Goal: Task Accomplishment & Management: Complete application form

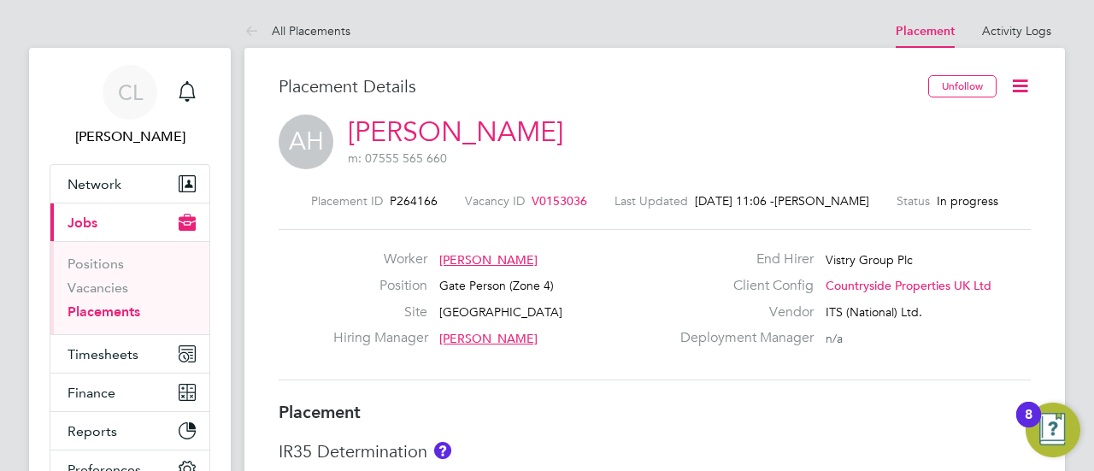
scroll to position [256, 0]
click at [87, 303] on link "Placements" at bounding box center [103, 311] width 73 height 16
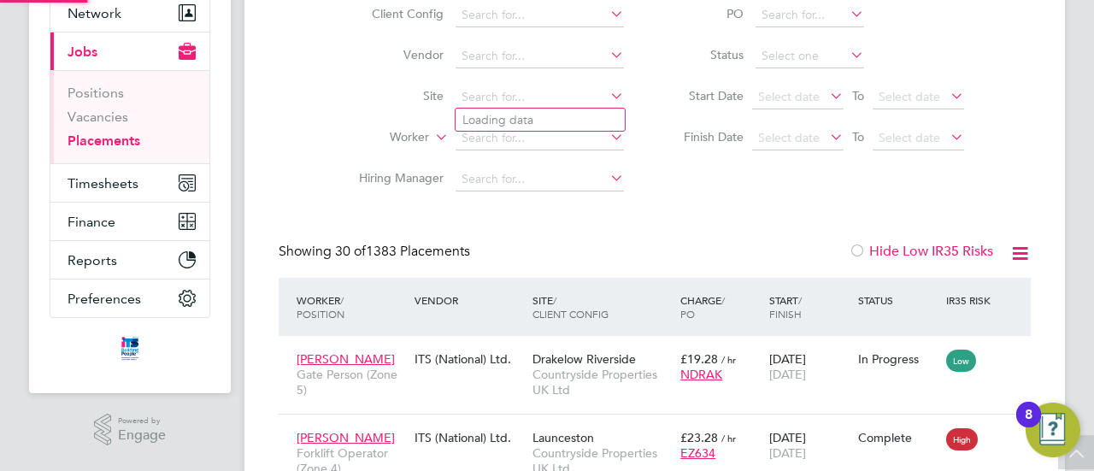
drag, startPoint x: 505, startPoint y: 85, endPoint x: 518, endPoint y: 69, distance: 20.7
click at [509, 85] on li "Site" at bounding box center [484, 97] width 321 height 41
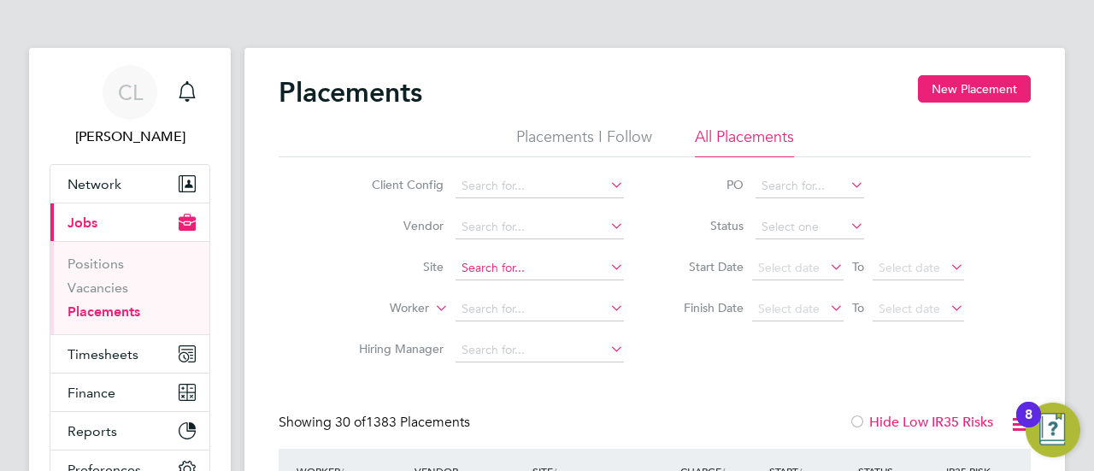
click at [487, 264] on input at bounding box center [539, 268] width 168 height 24
type input "m"
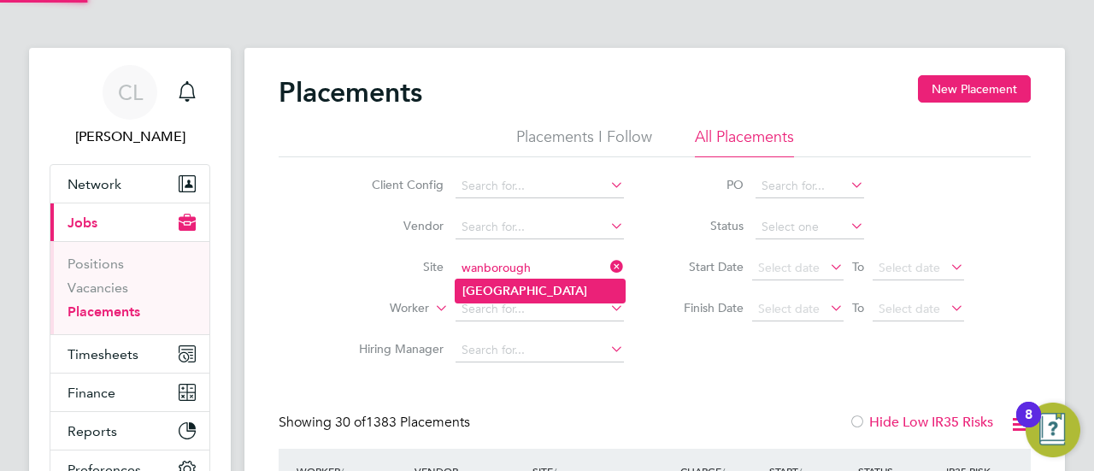
click at [566, 296] on li "[GEOGRAPHIC_DATA]" at bounding box center [539, 290] width 169 height 23
type input "[GEOGRAPHIC_DATA]"
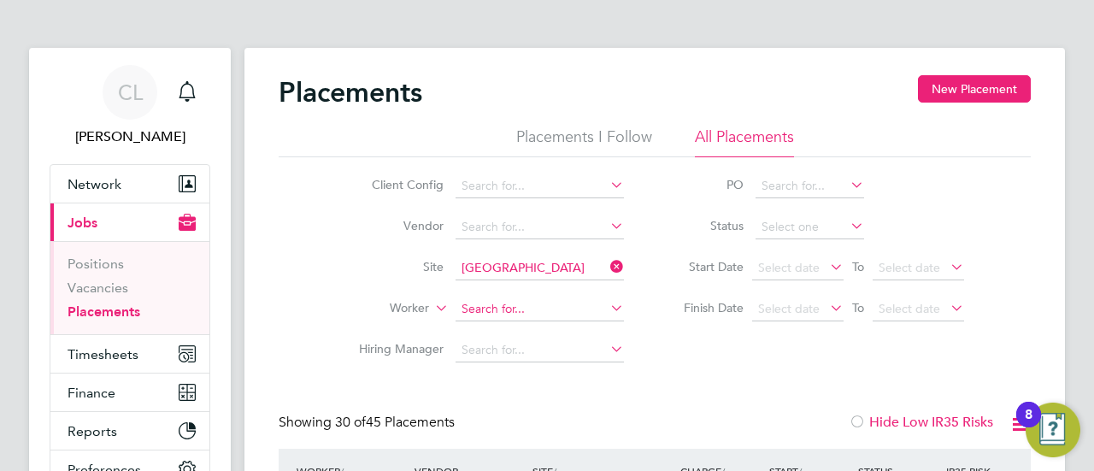
click at [472, 304] on input at bounding box center [539, 309] width 168 height 24
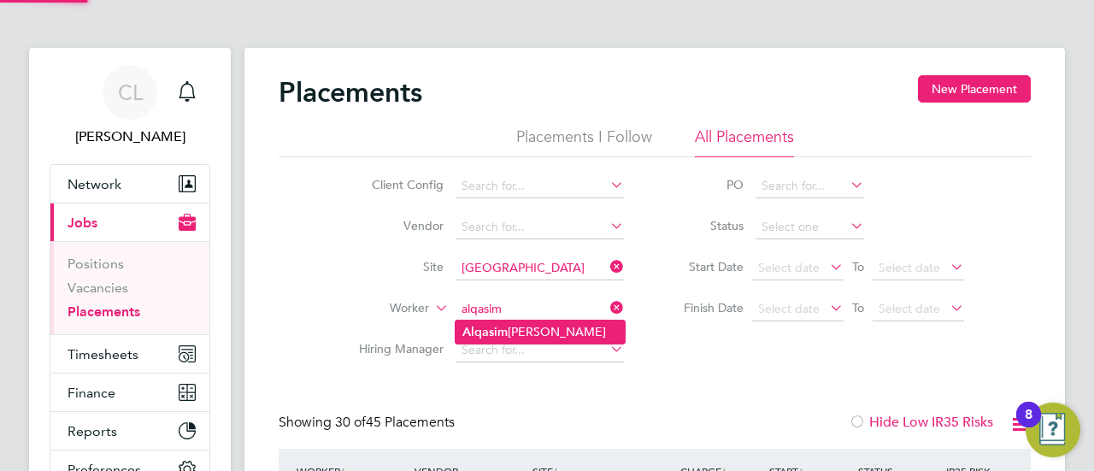
click at [497, 335] on b "Alqasim" at bounding box center [484, 332] width 45 height 15
type input "[PERSON_NAME]"
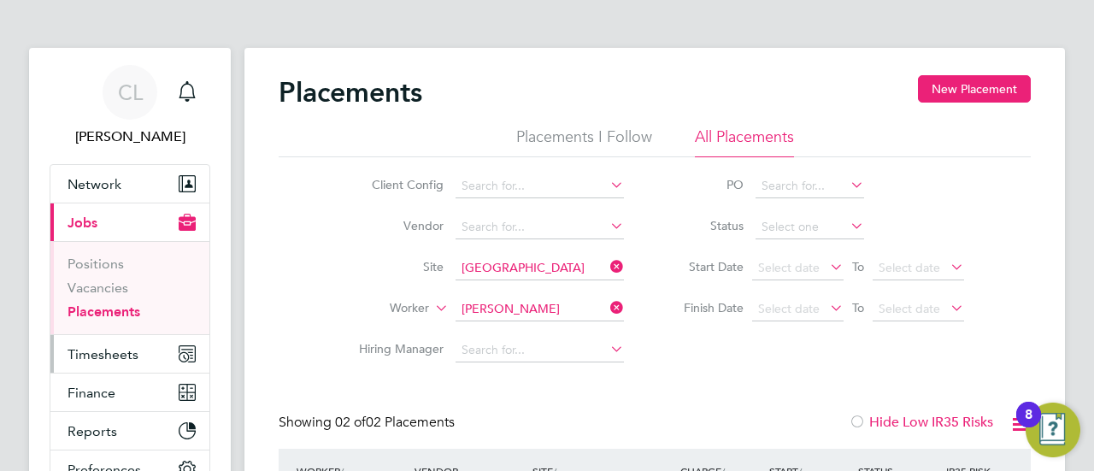
click at [102, 342] on button "Timesheets" at bounding box center [129, 354] width 159 height 38
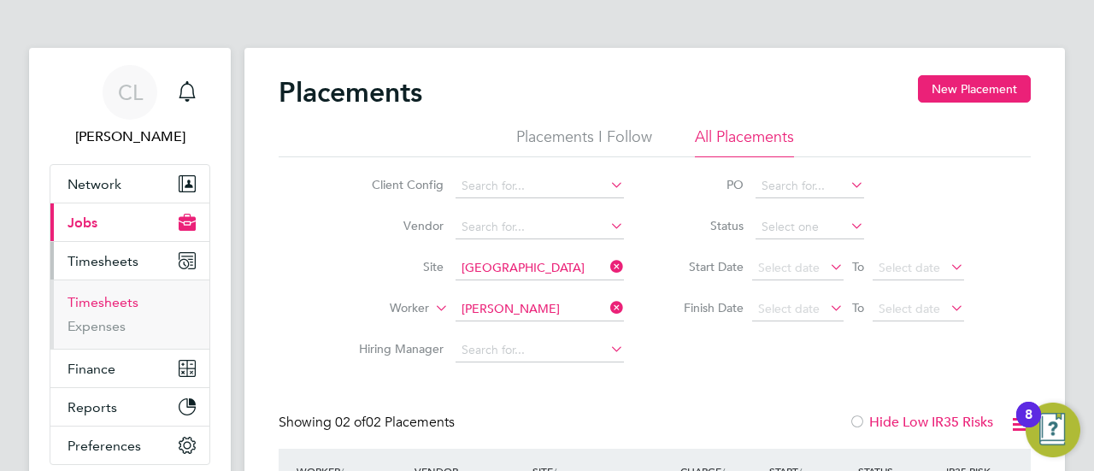
click at [117, 307] on link "Timesheets" at bounding box center [102, 302] width 71 height 16
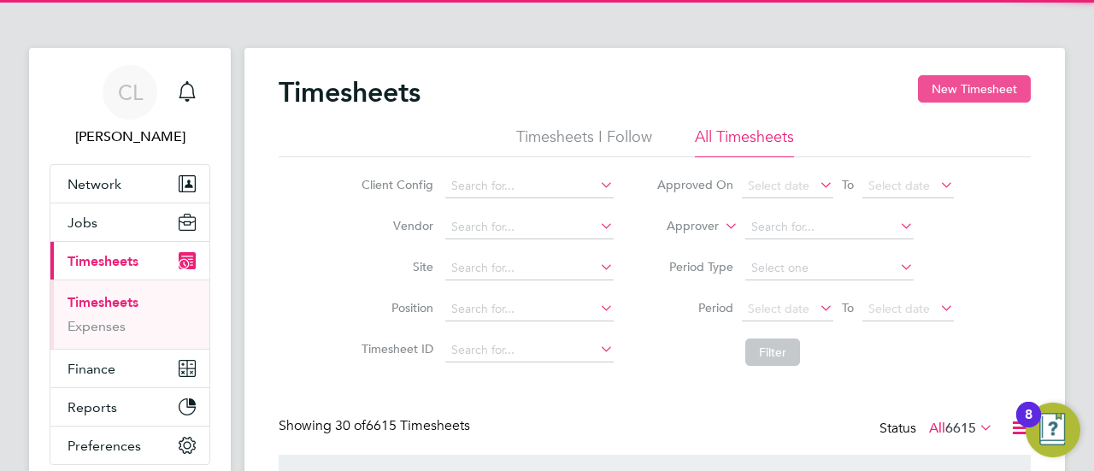
click at [982, 87] on button "New Timesheet" at bounding box center [974, 88] width 113 height 27
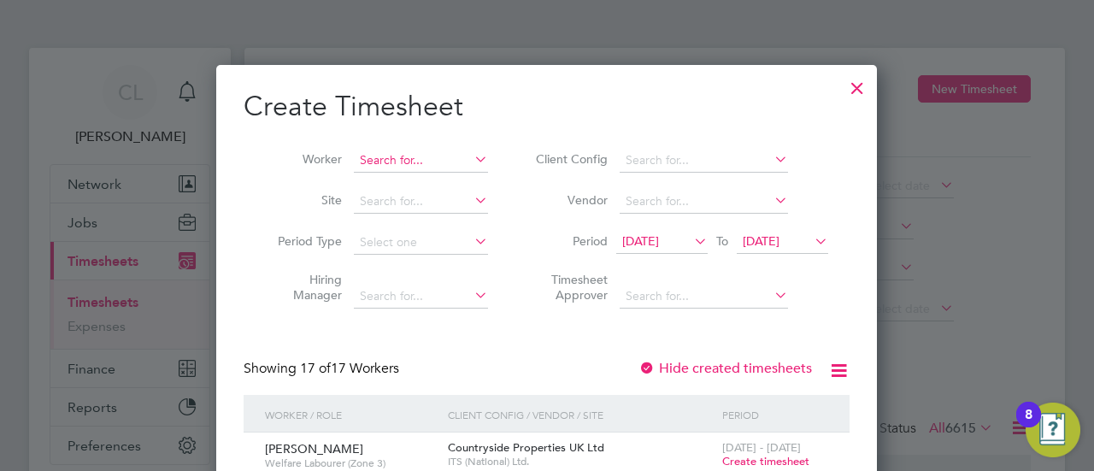
click at [433, 157] on input at bounding box center [421, 161] width 134 height 24
type input "alq"
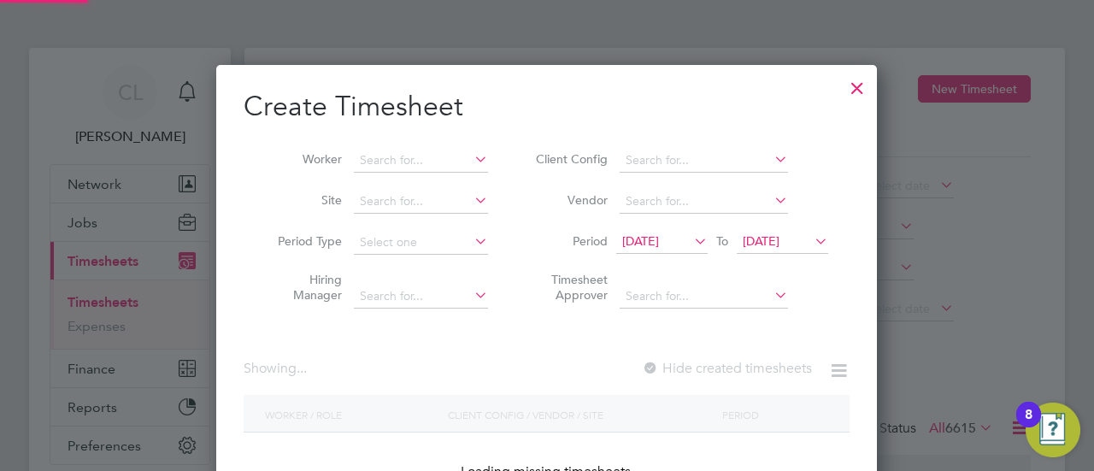
click at [433, 183] on li "Site" at bounding box center [376, 201] width 266 height 41
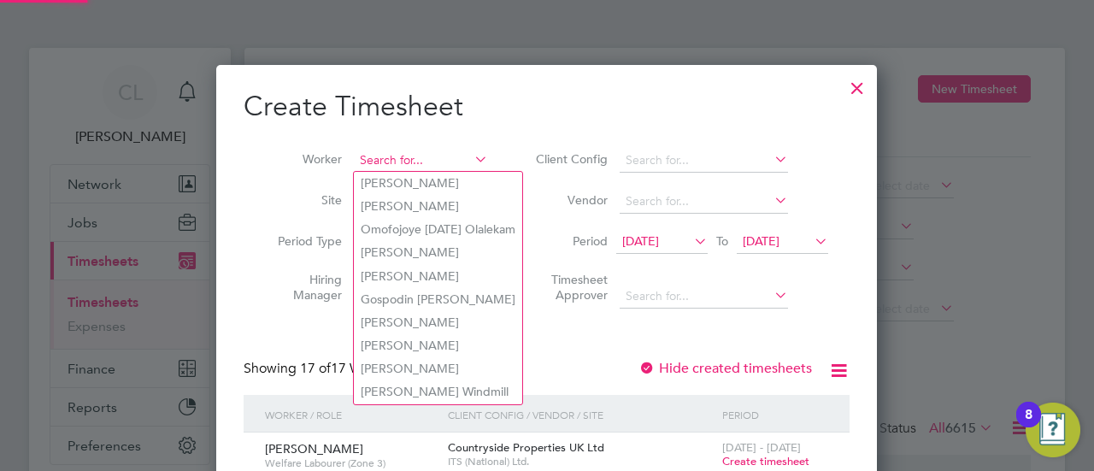
drag, startPoint x: 431, startPoint y: 158, endPoint x: 439, endPoint y: 149, distance: 12.1
click at [431, 160] on input at bounding box center [421, 161] width 134 height 24
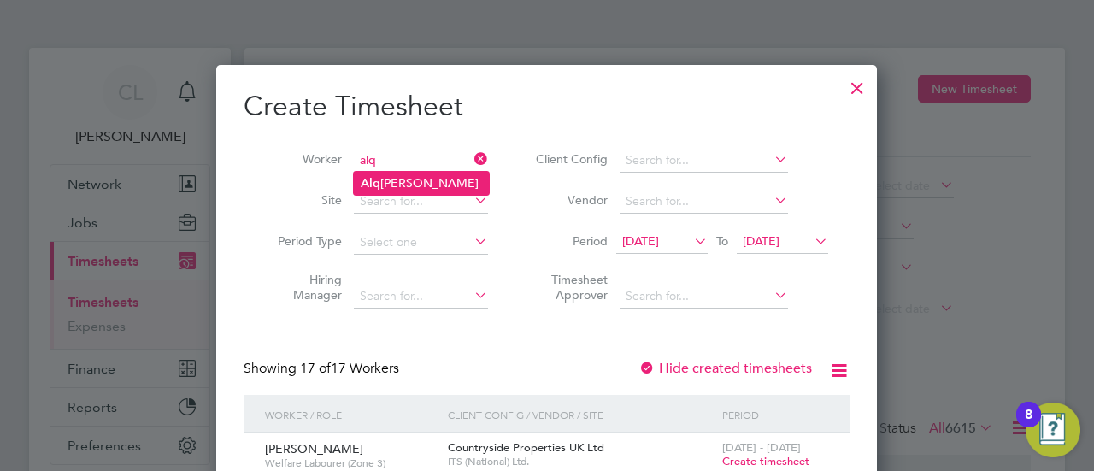
click at [411, 183] on li "[PERSON_NAME]" at bounding box center [421, 183] width 135 height 23
type input "[PERSON_NAME]"
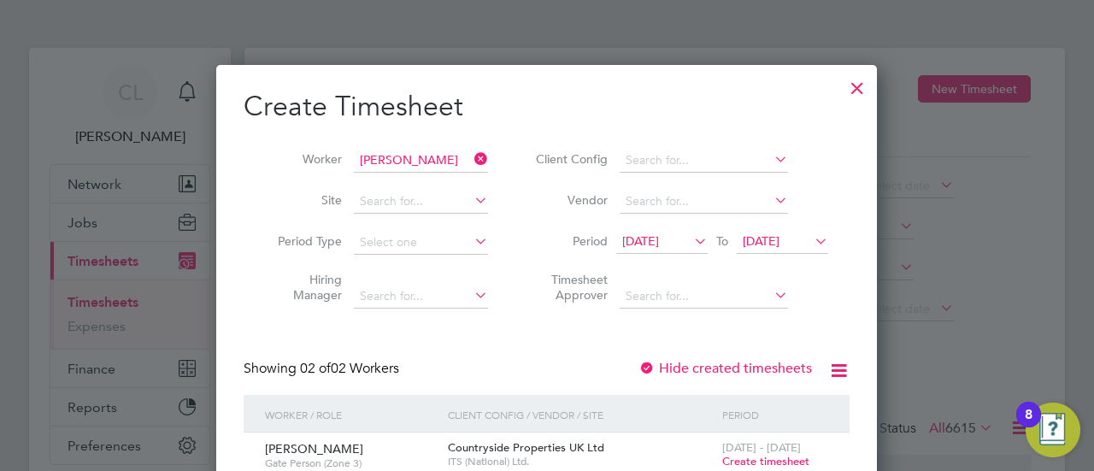
drag, startPoint x: 855, startPoint y: 75, endPoint x: 844, endPoint y: 118, distance: 44.1
click at [854, 75] on div at bounding box center [857, 83] width 31 height 31
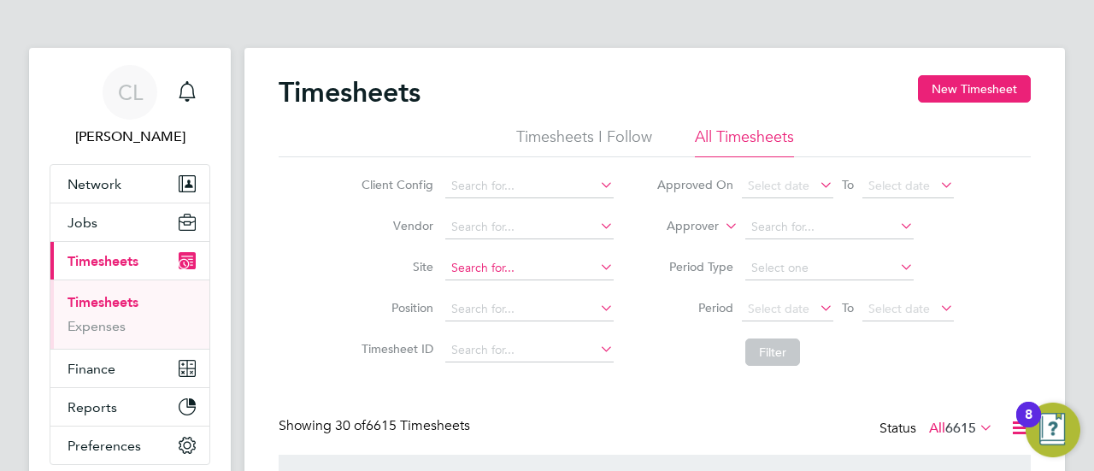
click at [540, 268] on input at bounding box center [529, 268] width 168 height 24
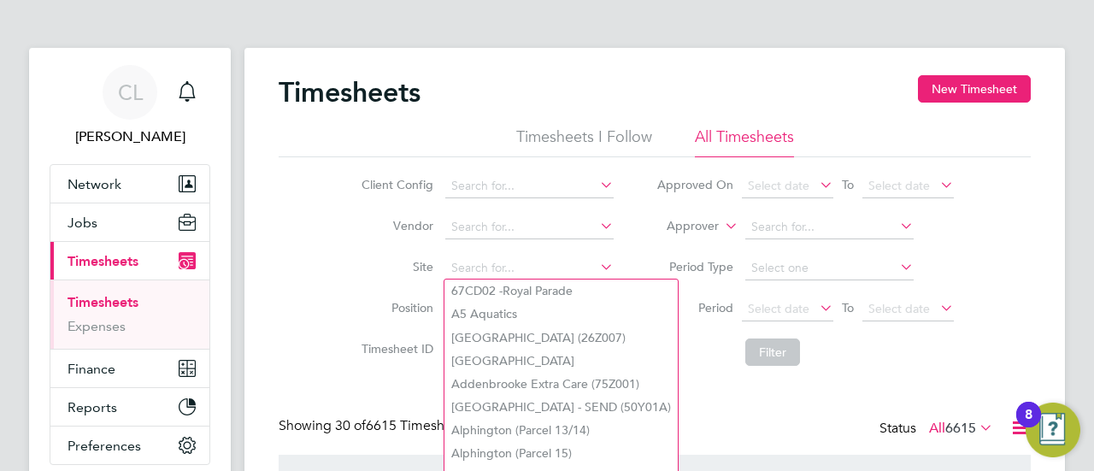
click at [338, 294] on li "Position" at bounding box center [485, 309] width 300 height 41
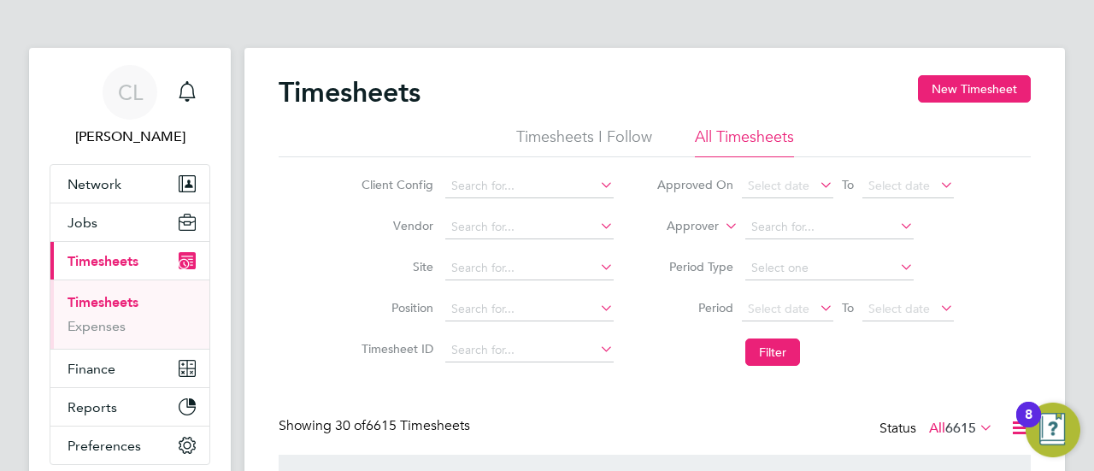
click at [449, 255] on li "Site" at bounding box center [485, 268] width 300 height 41
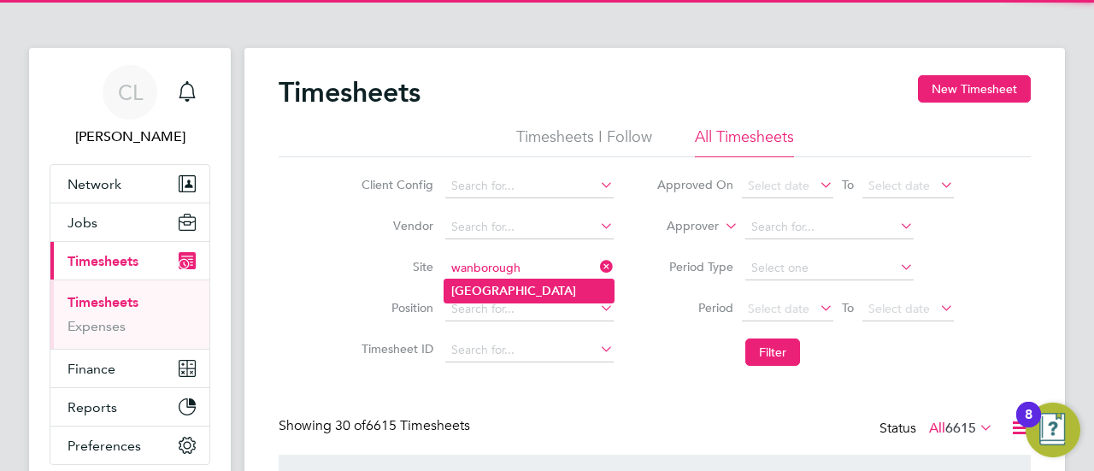
click at [488, 288] on b "[GEOGRAPHIC_DATA]" at bounding box center [513, 291] width 125 height 15
type input "[GEOGRAPHIC_DATA]"
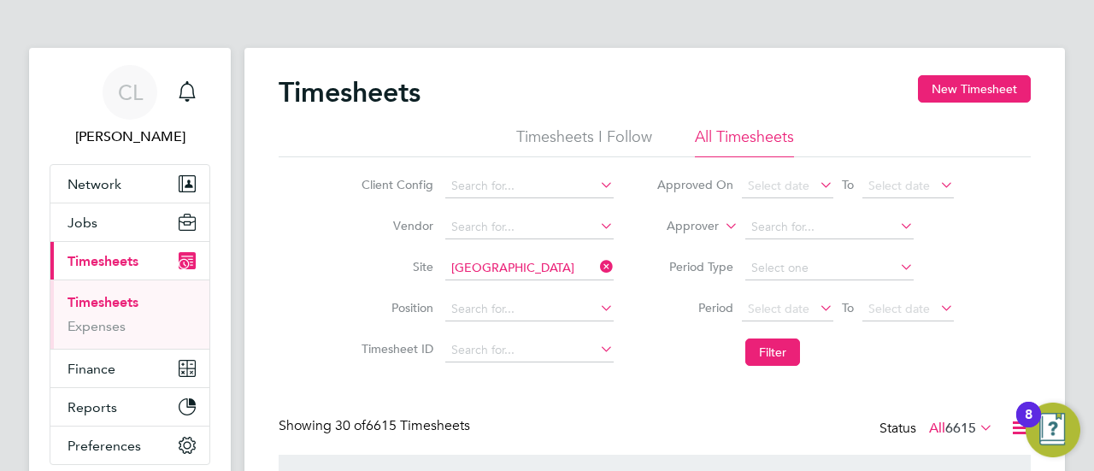
drag, startPoint x: 753, startPoint y: 343, endPoint x: 750, endPoint y: 331, distance: 13.1
click at [751, 334] on li "Filter" at bounding box center [805, 352] width 340 height 44
click at [764, 361] on button "Filter" at bounding box center [772, 351] width 55 height 27
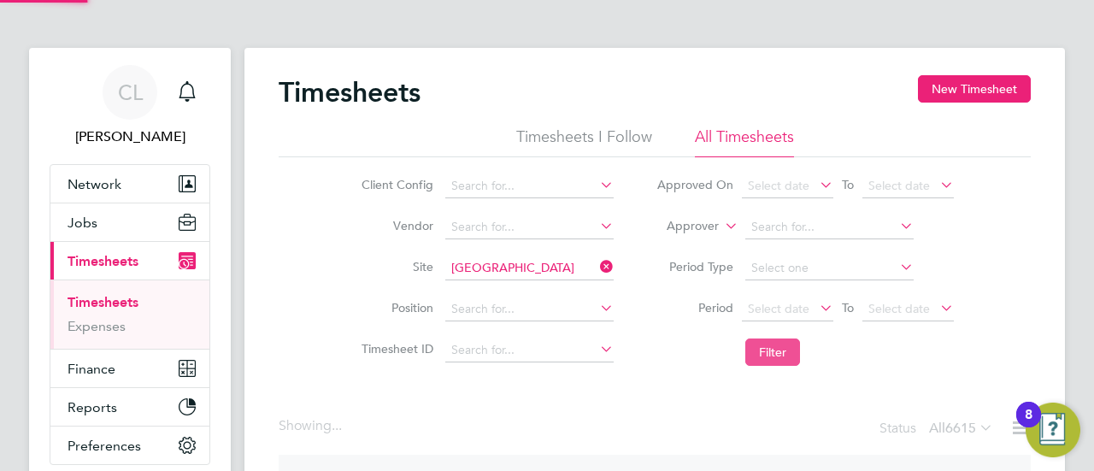
click at [762, 361] on button "Filter" at bounding box center [772, 351] width 55 height 27
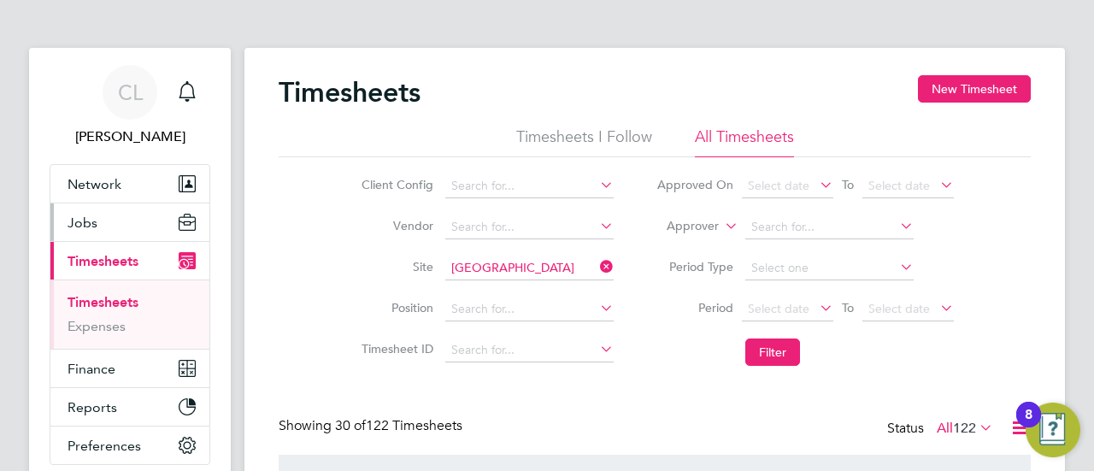
click at [87, 236] on button "Jobs" at bounding box center [129, 222] width 159 height 38
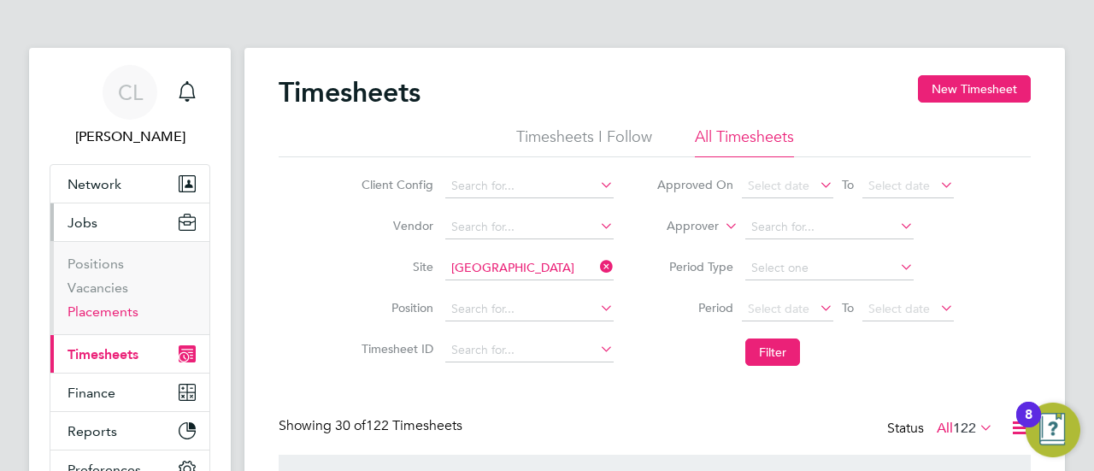
click at [101, 307] on link "Placements" at bounding box center [102, 311] width 71 height 16
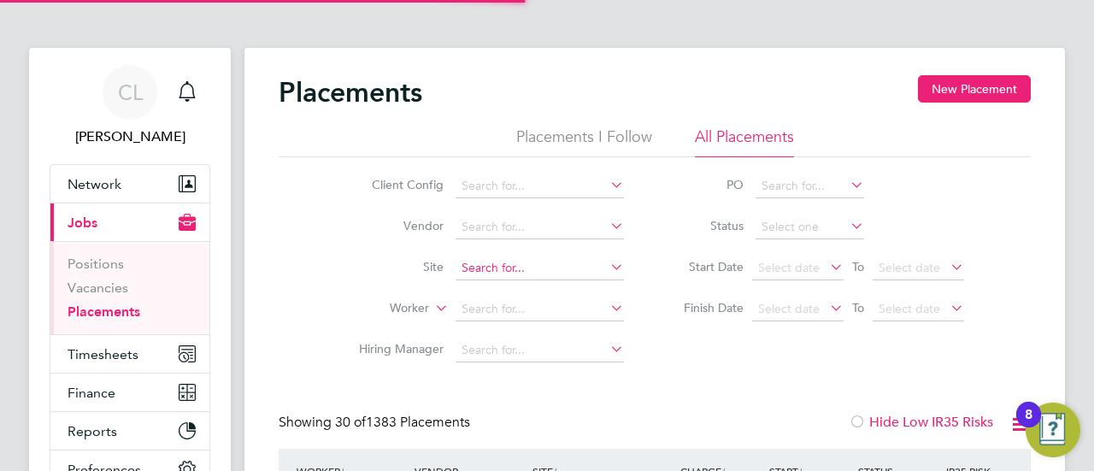
click at [465, 260] on input at bounding box center [539, 268] width 168 height 24
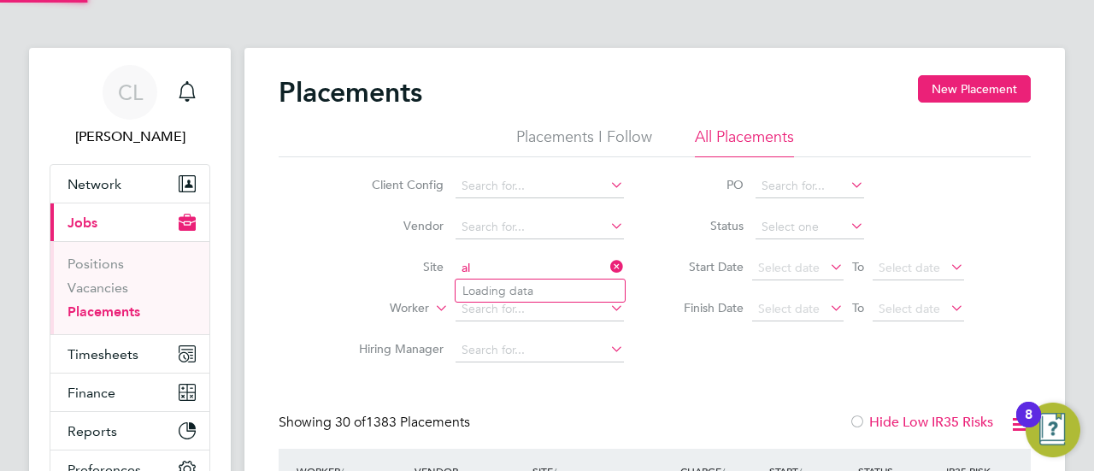
type input "a"
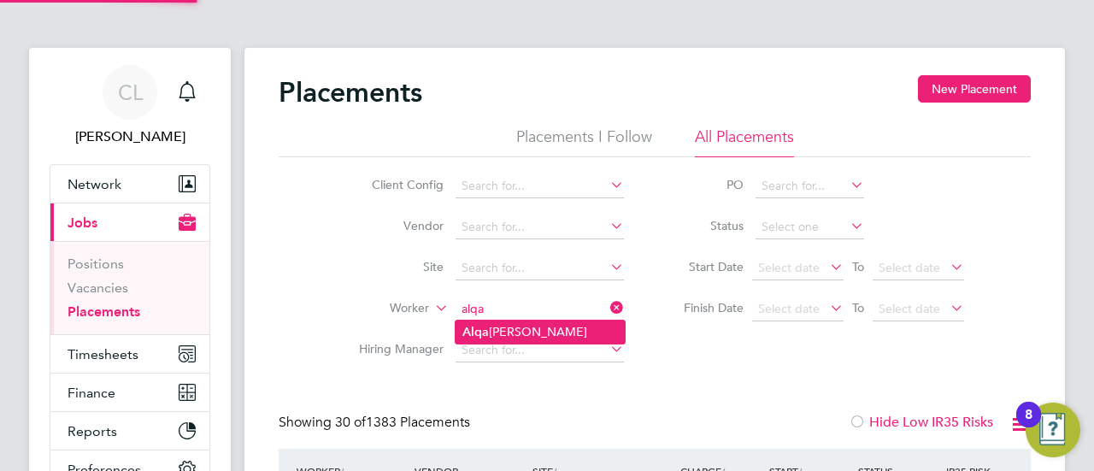
click at [542, 325] on li "[PERSON_NAME]" at bounding box center [539, 331] width 169 height 23
type input "[PERSON_NAME]"
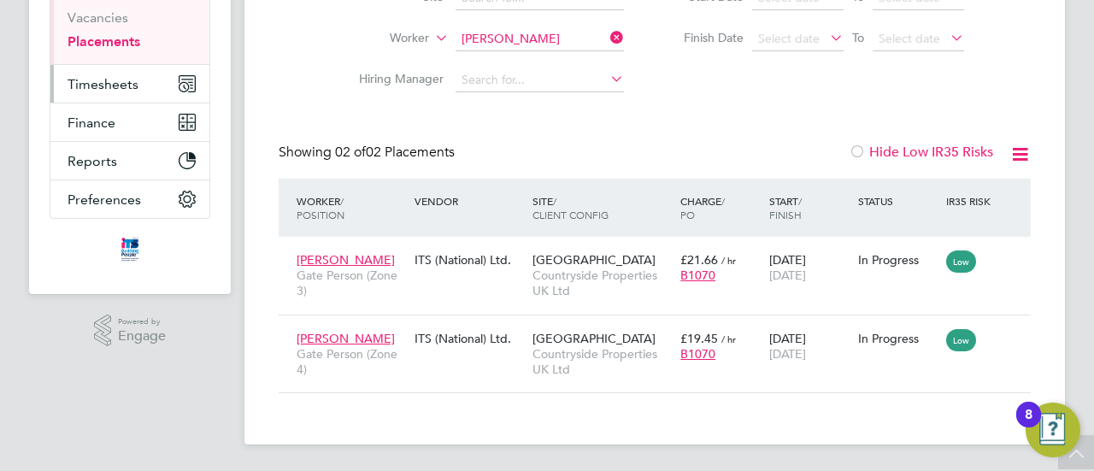
click at [108, 79] on span "Timesheets" at bounding box center [102, 84] width 71 height 16
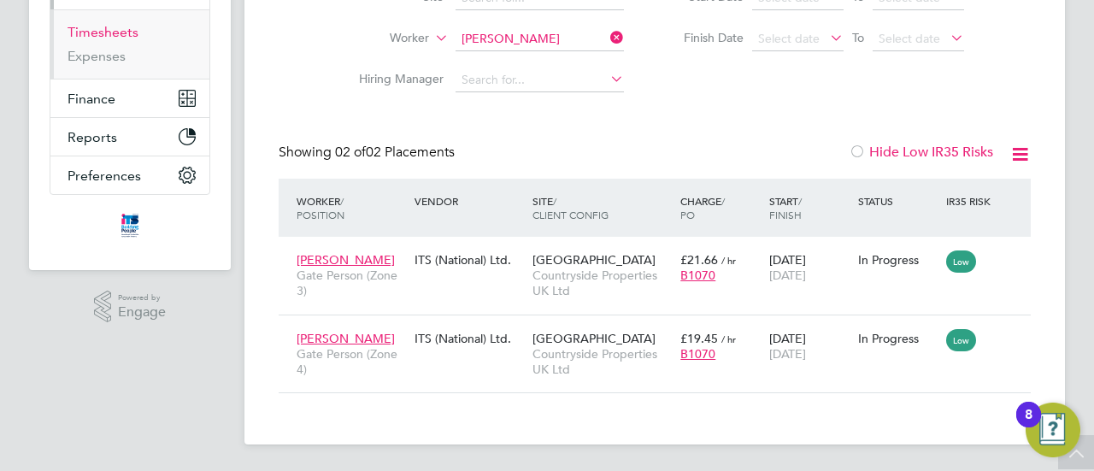
click at [115, 30] on link "Timesheets" at bounding box center [102, 32] width 71 height 16
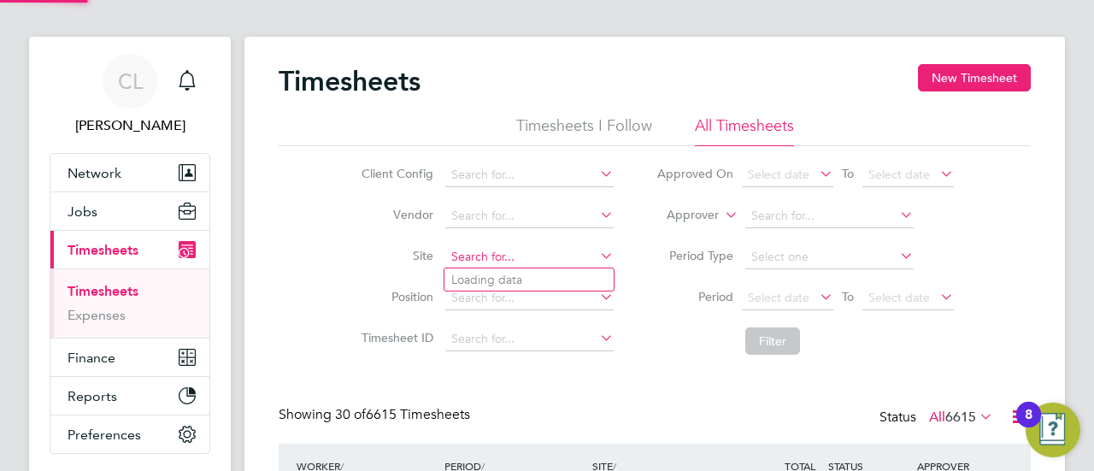
click at [468, 254] on input at bounding box center [529, 257] width 168 height 24
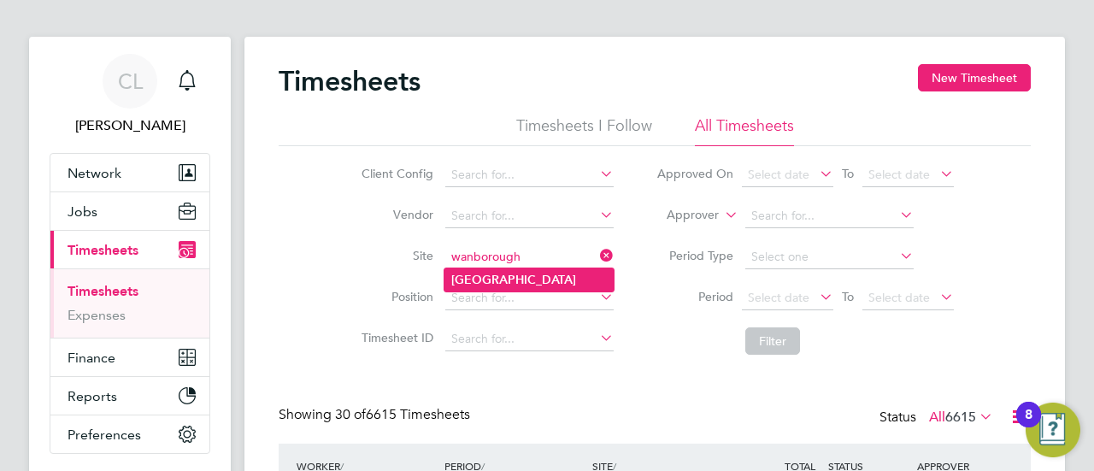
click at [540, 268] on li "[GEOGRAPHIC_DATA]" at bounding box center [528, 279] width 169 height 23
type input "[GEOGRAPHIC_DATA]"
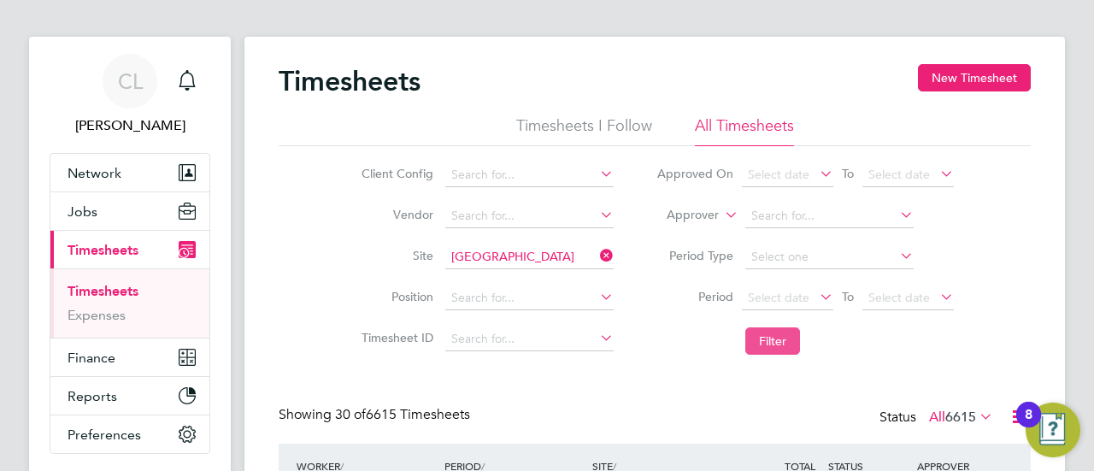
click at [754, 329] on button "Filter" at bounding box center [772, 340] width 55 height 27
click at [959, 81] on button "New Timesheet" at bounding box center [974, 77] width 113 height 27
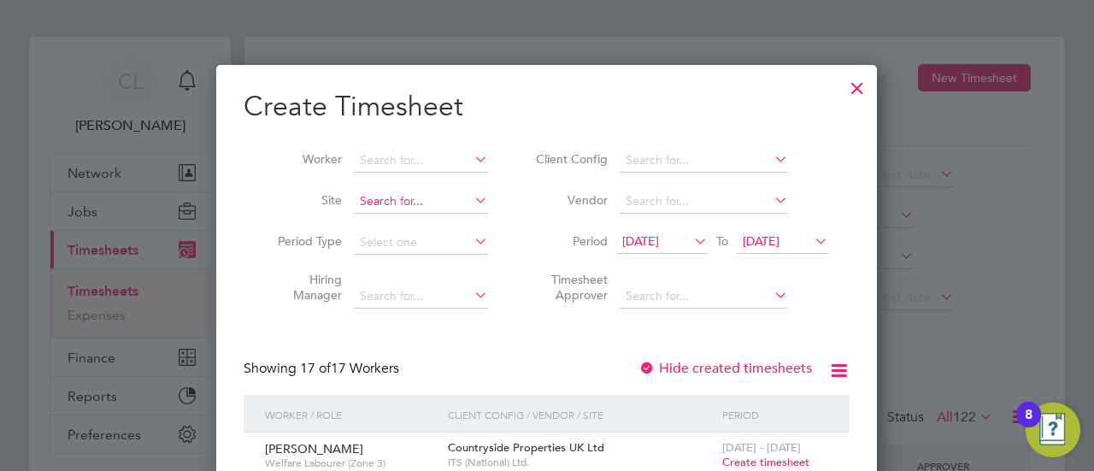
click at [415, 209] on li "Site" at bounding box center [376, 201] width 266 height 41
click at [424, 179] on li "Worker" at bounding box center [376, 160] width 266 height 41
click at [429, 166] on input at bounding box center [421, 161] width 134 height 24
click at [367, 172] on li "[PERSON_NAME]" at bounding box center [423, 183] width 138 height 23
type input "[PERSON_NAME]"
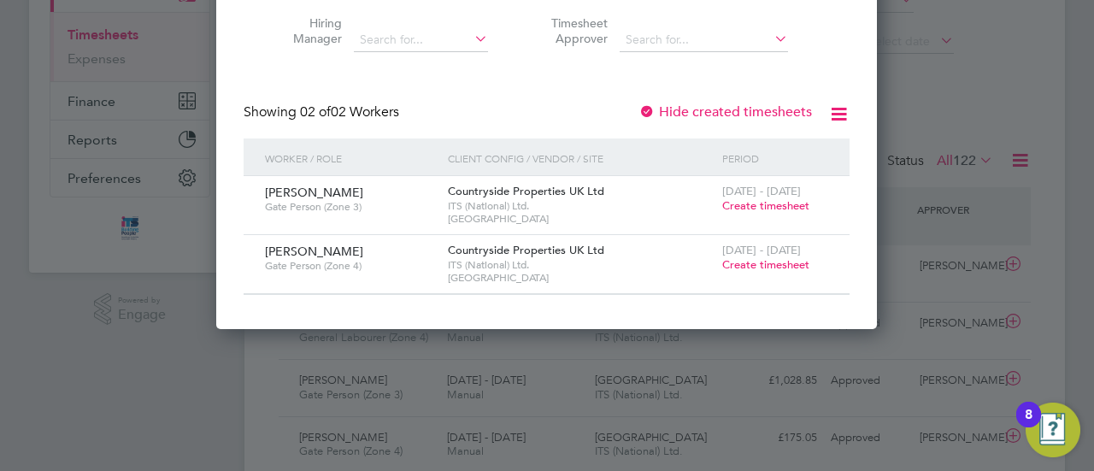
click at [738, 260] on span "Create timesheet" at bounding box center [765, 264] width 87 height 15
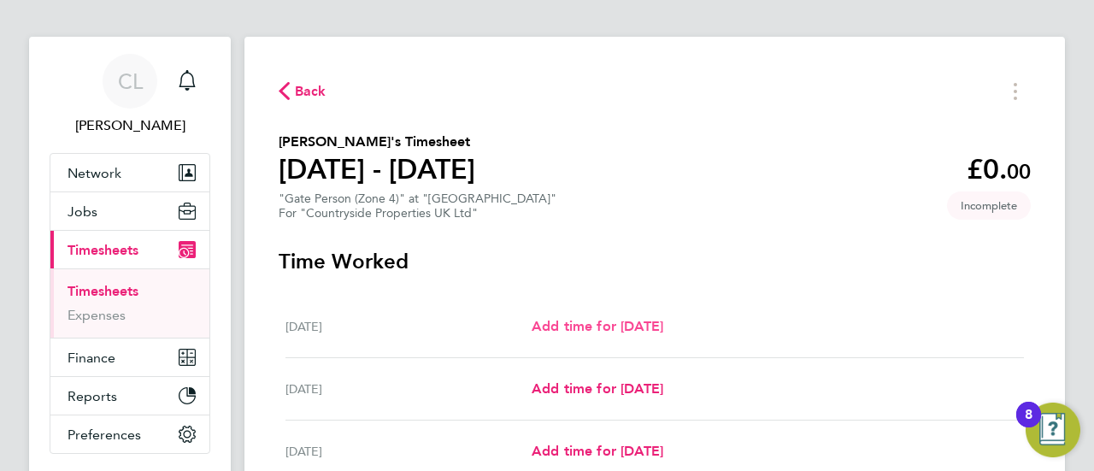
click at [613, 324] on span "Add time for [DATE]" at bounding box center [597, 326] width 132 height 16
select select "30"
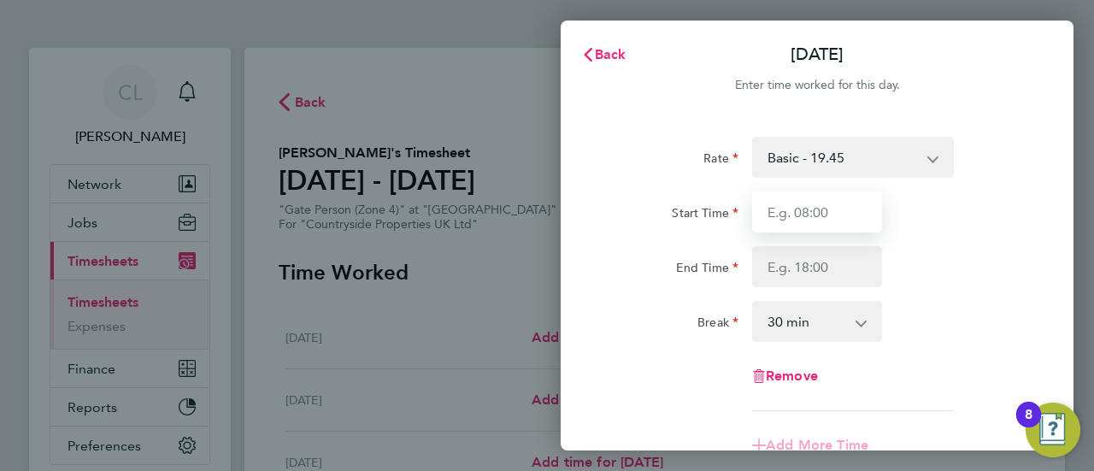
click at [777, 196] on input "Start Time" at bounding box center [817, 211] width 130 height 41
type input "07:30"
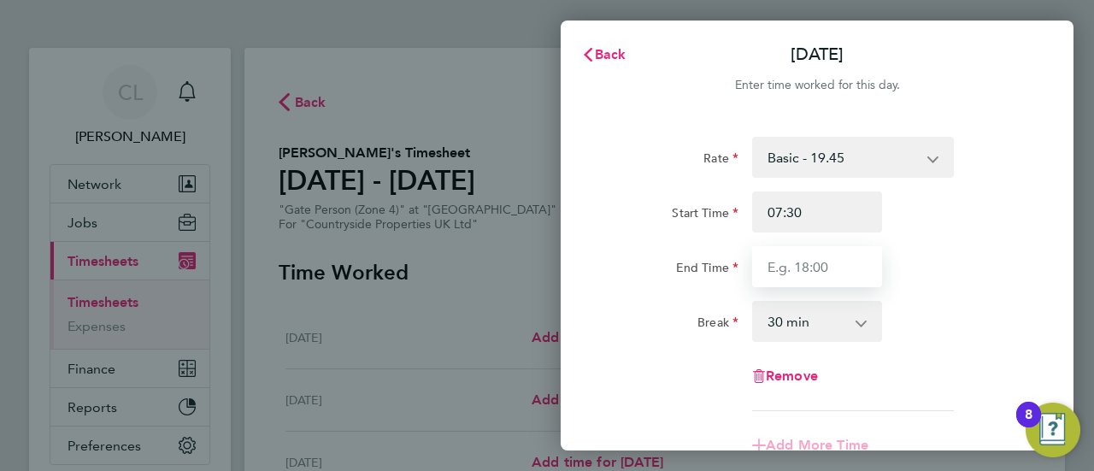
click at [825, 262] on input "End Time" at bounding box center [817, 266] width 130 height 41
drag, startPoint x: 877, startPoint y: 255, endPoint x: 871, endPoint y: 245, distance: 11.5
click at [873, 250] on input "17:00" at bounding box center [817, 266] width 130 height 41
click at [887, 245] on div "Start Time 07:30 End Time 17:00" at bounding box center [816, 239] width 431 height 96
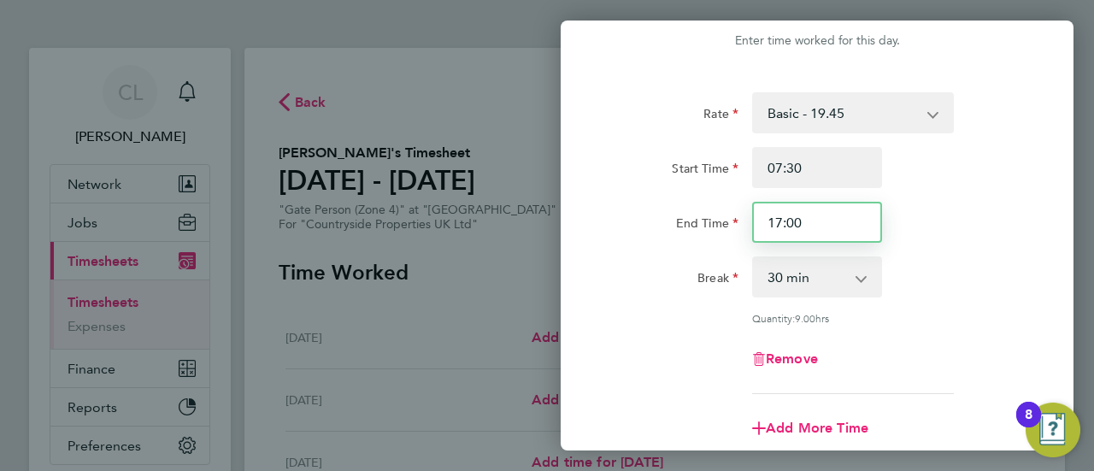
click at [830, 223] on input "17:00" at bounding box center [817, 222] width 130 height 41
type input "17:30"
drag, startPoint x: 961, startPoint y: 301, endPoint x: 951, endPoint y: 311, distance: 14.5
click at [956, 302] on div "Rate Basic - 19.45 Start Time 07:30 End Time 17:30 Break 0 min 15 min 30 min 45…" at bounding box center [816, 243] width 417 height 302
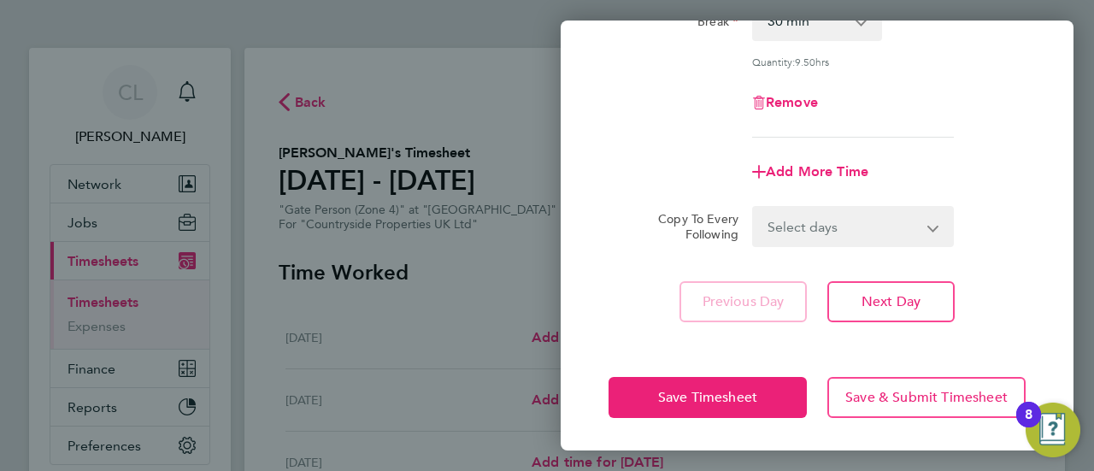
drag, startPoint x: 945, startPoint y: 217, endPoint x: 929, endPoint y: 212, distance: 17.0
click at [943, 213] on app-icon-cross-button at bounding box center [943, 227] width 21 height 38
click at [921, 222] on select "Select days Day Weekday (Mon-Fri) Weekend (Sat-Sun) [DATE] [DATE] [DATE] [DATE]…" at bounding box center [843, 227] width 179 height 38
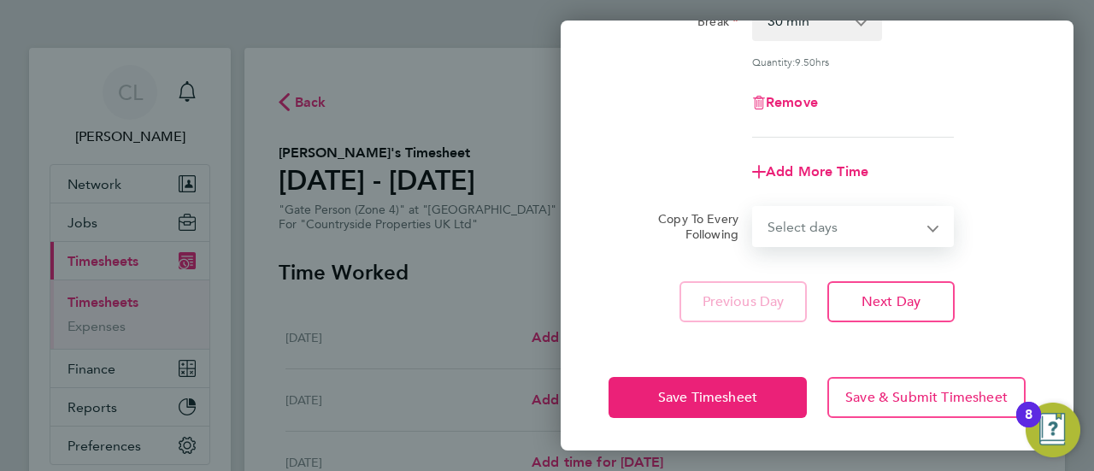
select select "WEEKDAY"
click at [754, 208] on select "Select days Day Weekday (Mon-Fri) Weekend (Sat-Sun) [DATE] [DATE] [DATE] [DATE]…" at bounding box center [843, 227] width 179 height 38
select select "[DATE]"
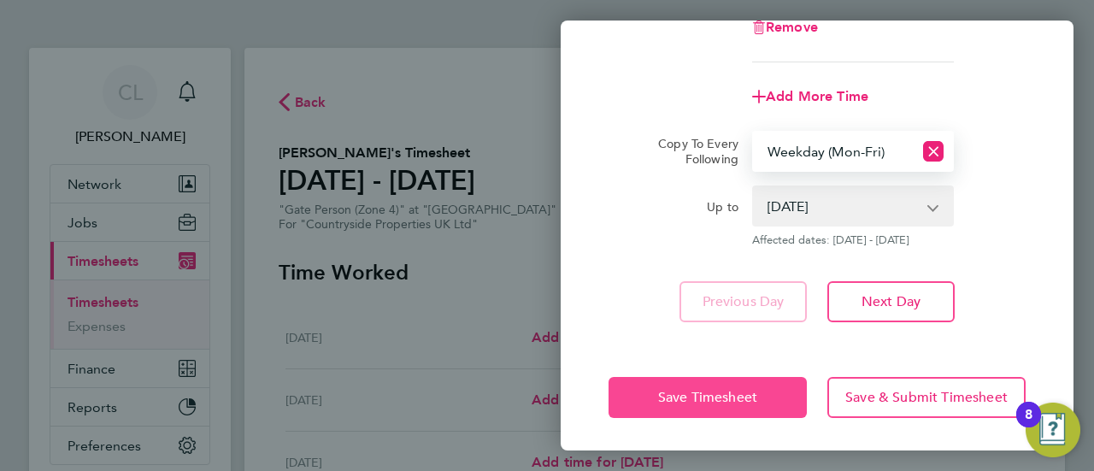
click at [767, 402] on button "Save Timesheet" at bounding box center [707, 397] width 198 height 41
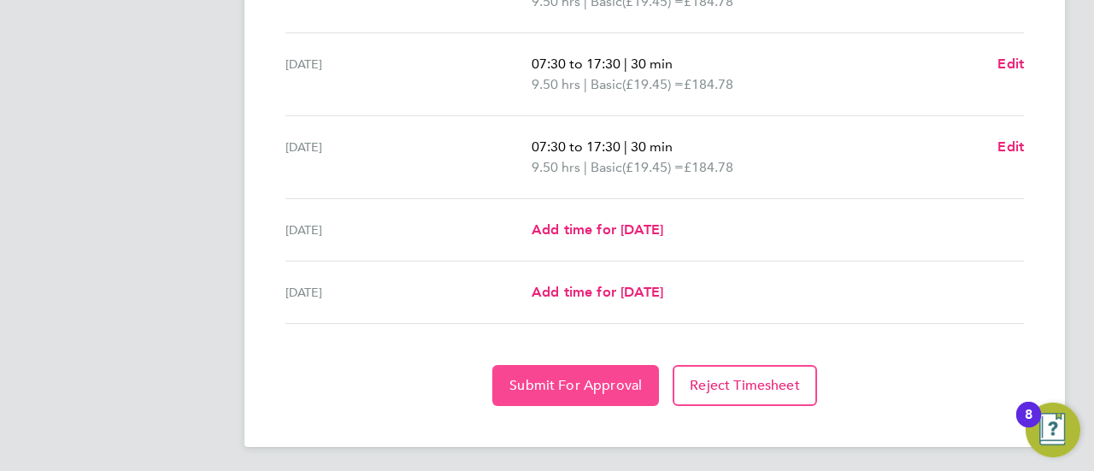
click at [601, 378] on span "Submit For Approval" at bounding box center [575, 385] width 132 height 17
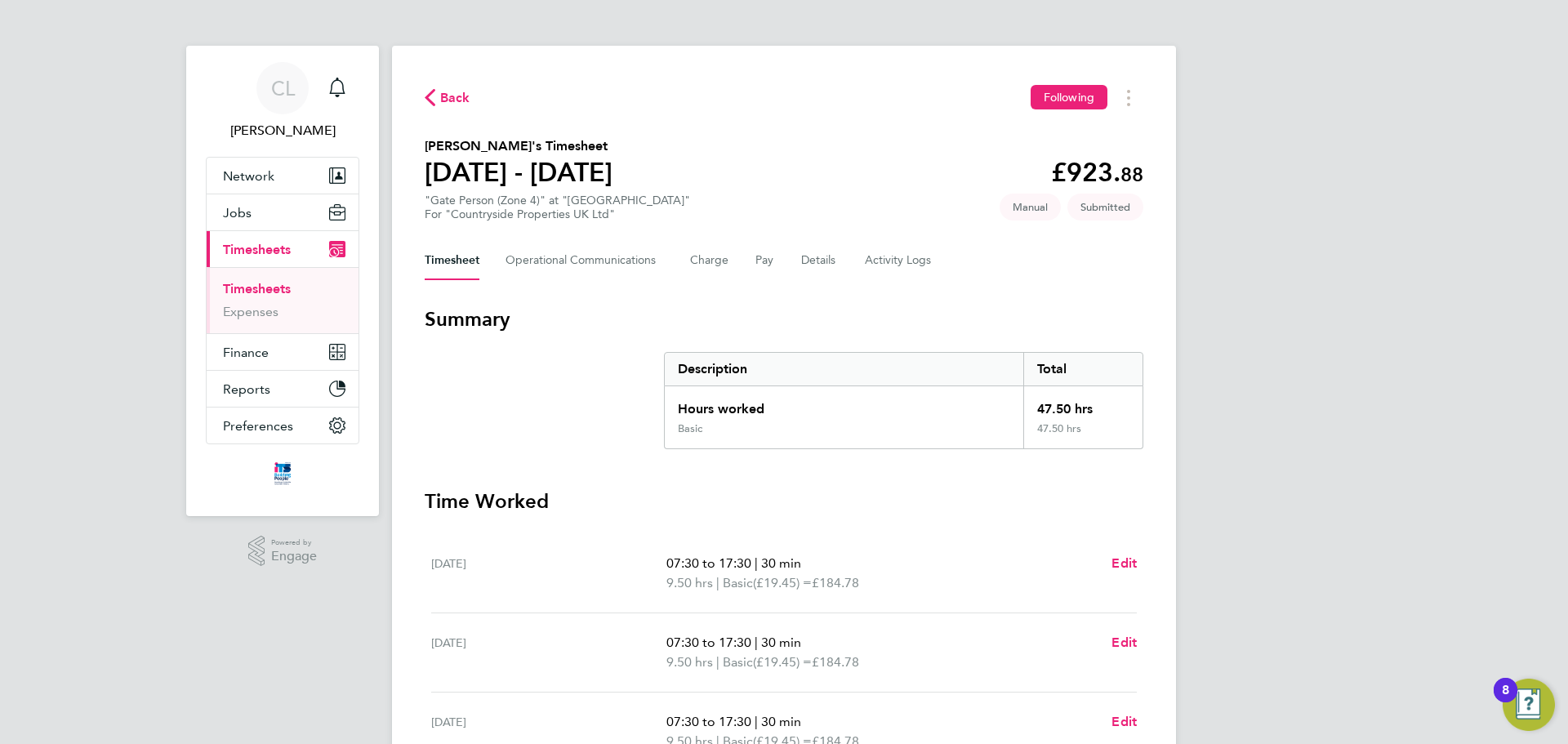
click at [286, 286] on link "Timesheets" at bounding box center [256, 289] width 68 height 15
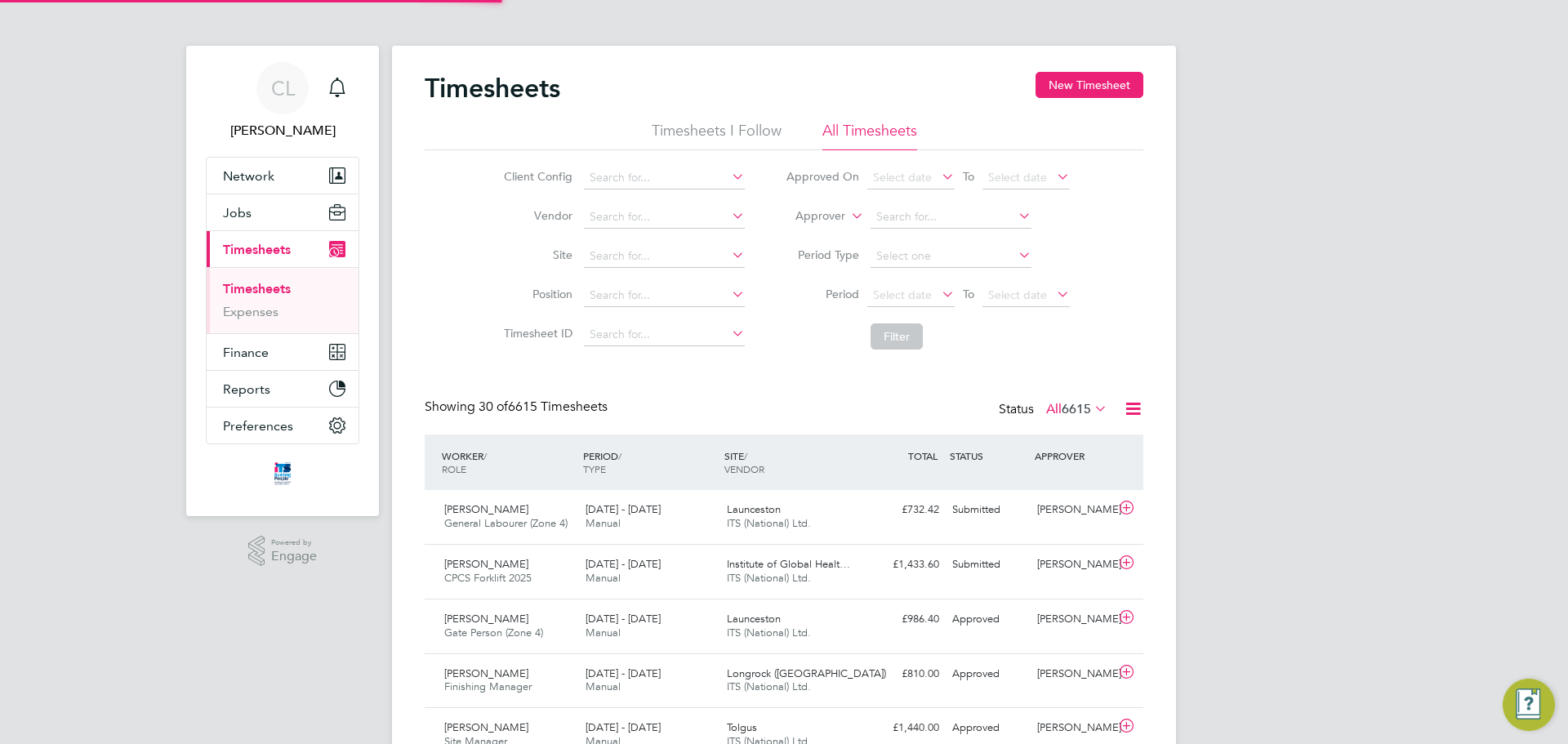
scroll to position [42, 142]
click at [1045, 100] on div "Timesheets New Timesheet" at bounding box center [784, 96] width 719 height 49
click at [1045, 93] on button "New Timesheet" at bounding box center [1089, 84] width 108 height 26
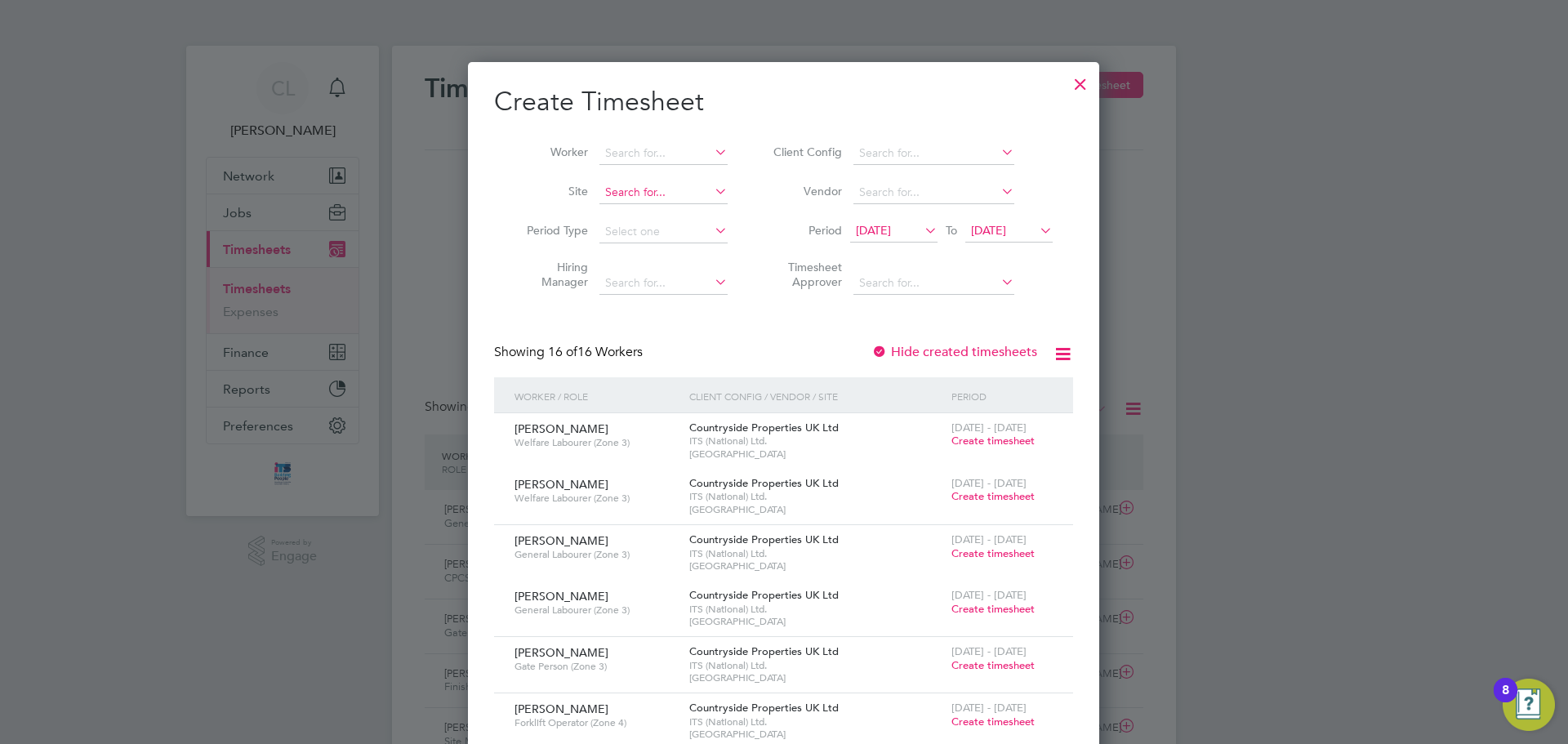
click at [695, 185] on input at bounding box center [664, 193] width 128 height 23
click at [626, 217] on li "[PERSON_NAME] Road, Devizes" at bounding box center [733, 214] width 270 height 22
type input "[PERSON_NAME] Road, Devizes"
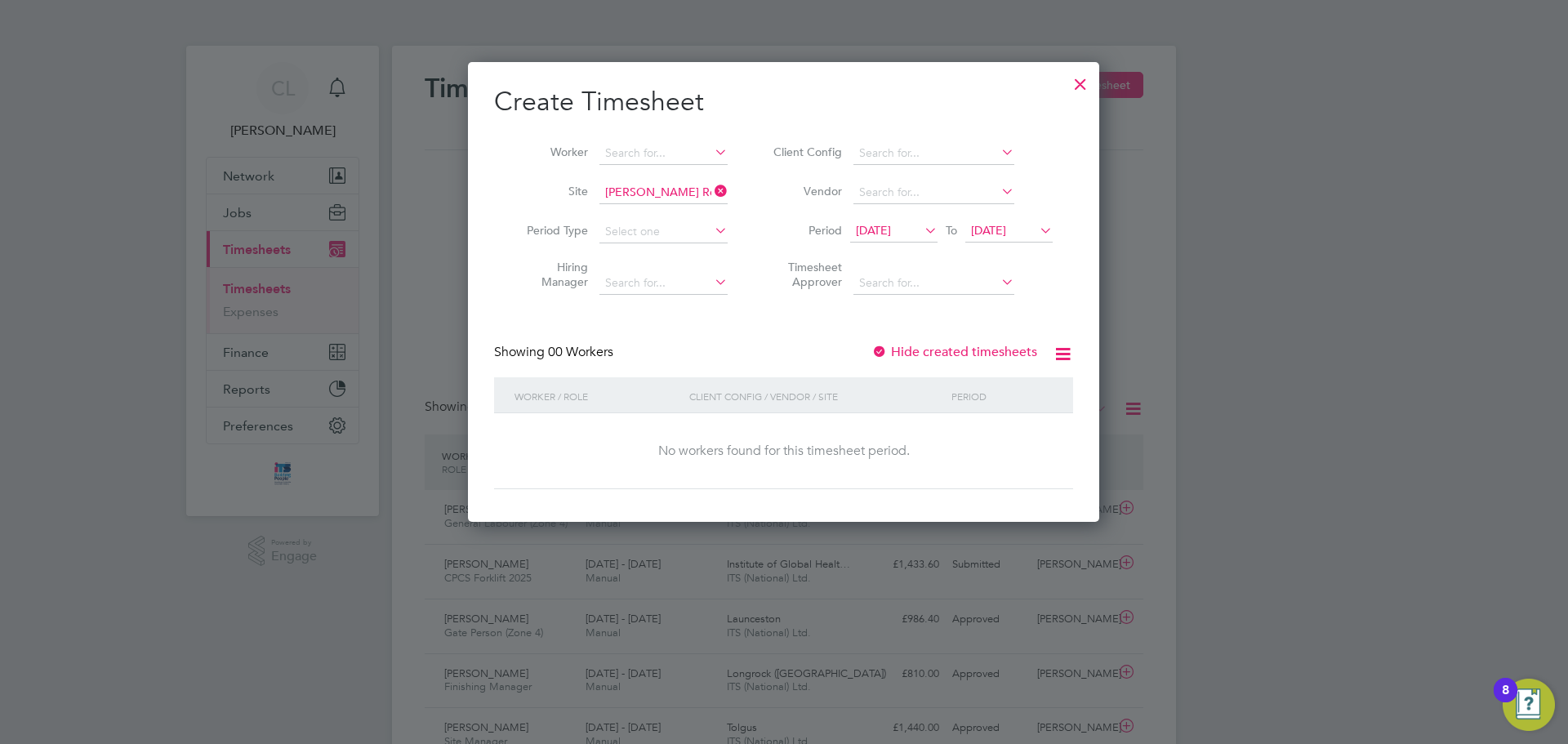
click at [904, 239] on span "[DATE]" at bounding box center [893, 231] width 87 height 22
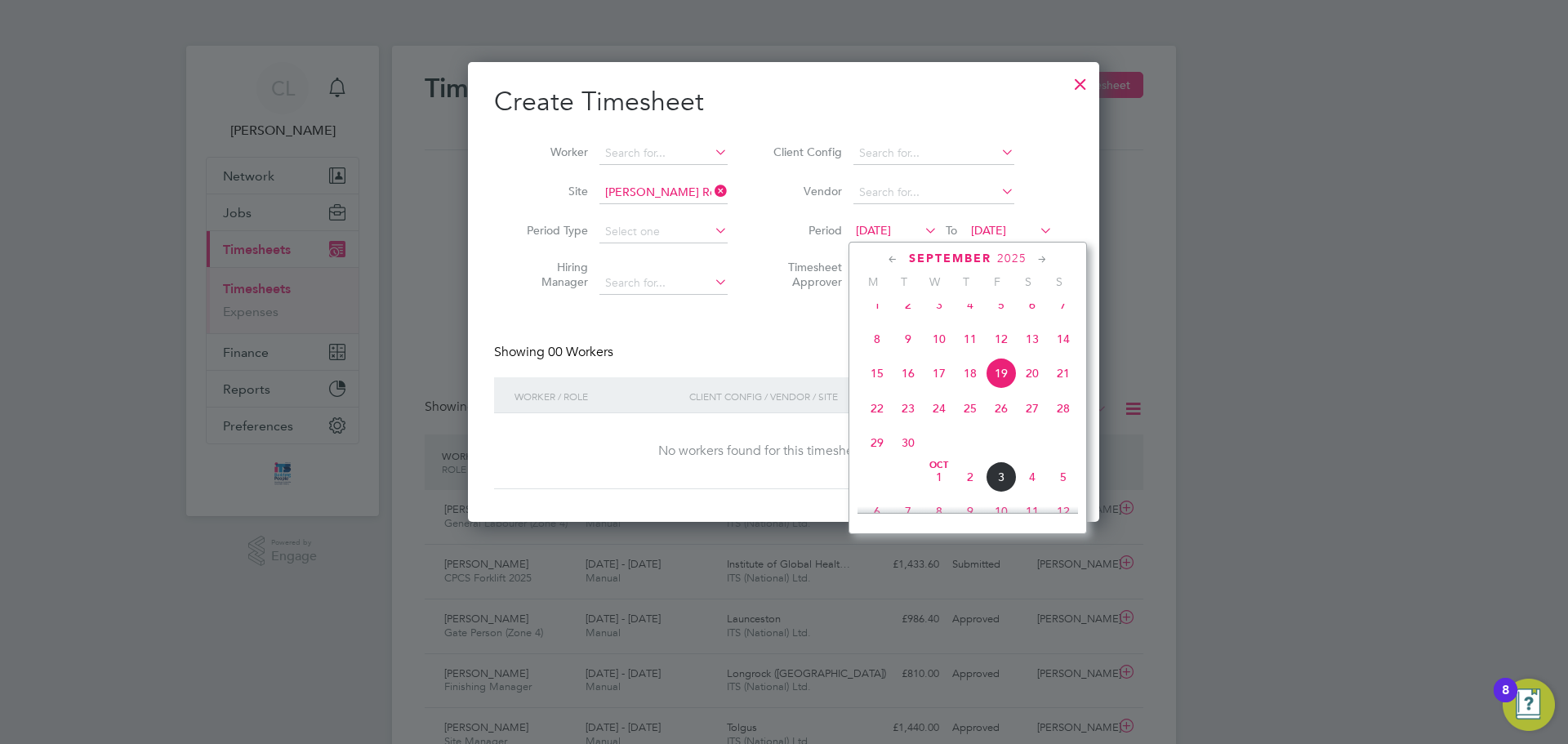
click at [865, 449] on span "29" at bounding box center [877, 443] width 31 height 31
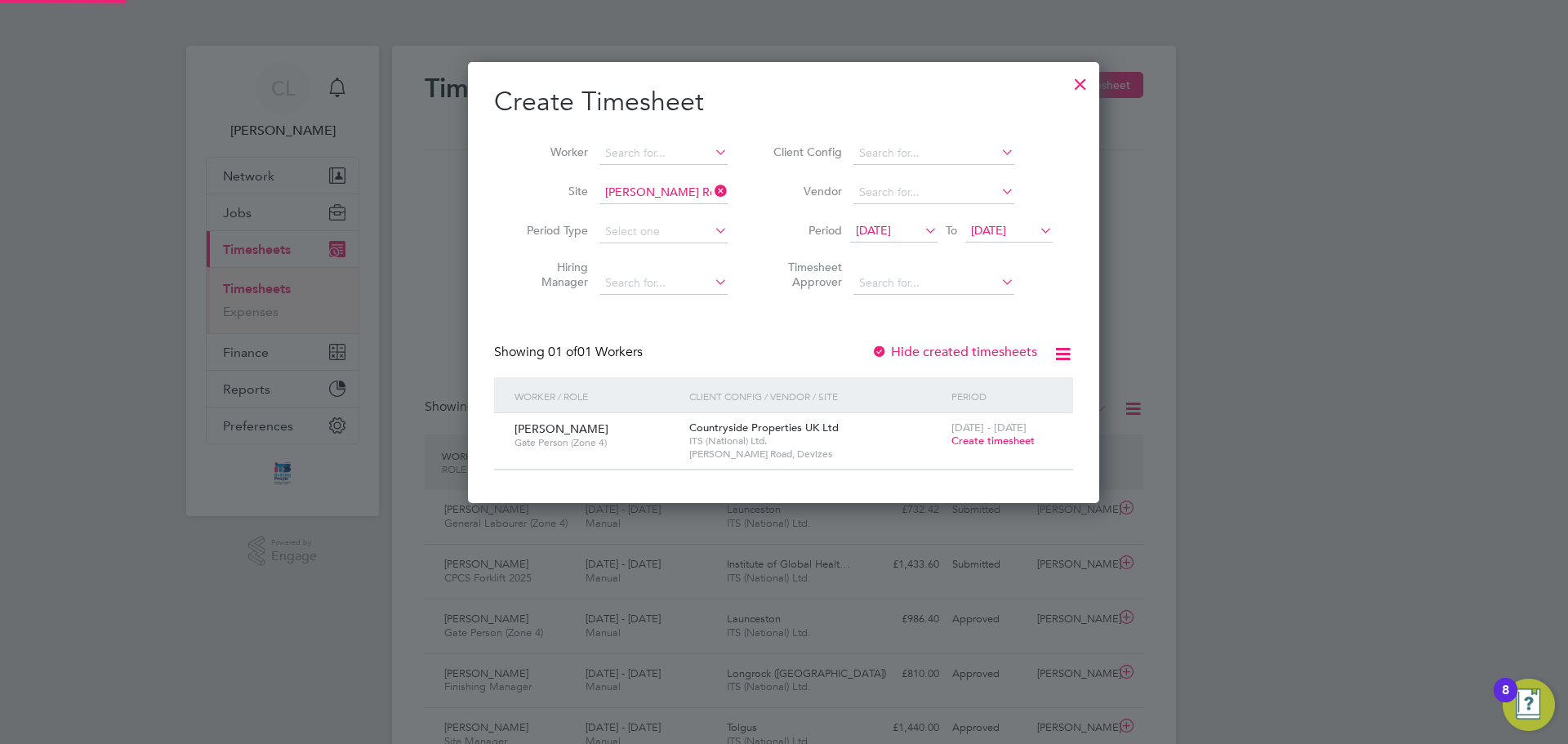
click at [997, 232] on span "[DATE]" at bounding box center [989, 230] width 35 height 14
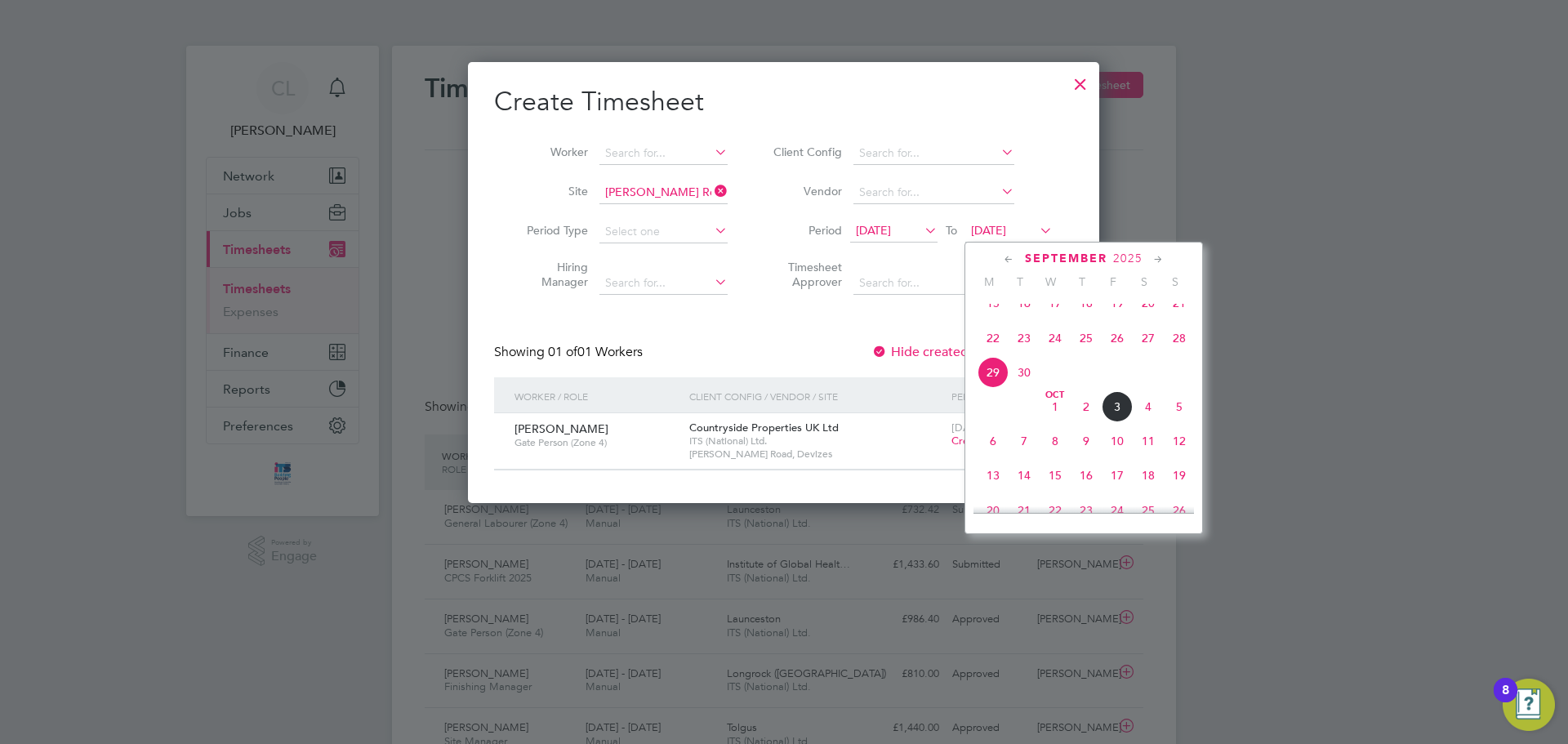
click at [1045, 420] on span "5" at bounding box center [1179, 406] width 31 height 31
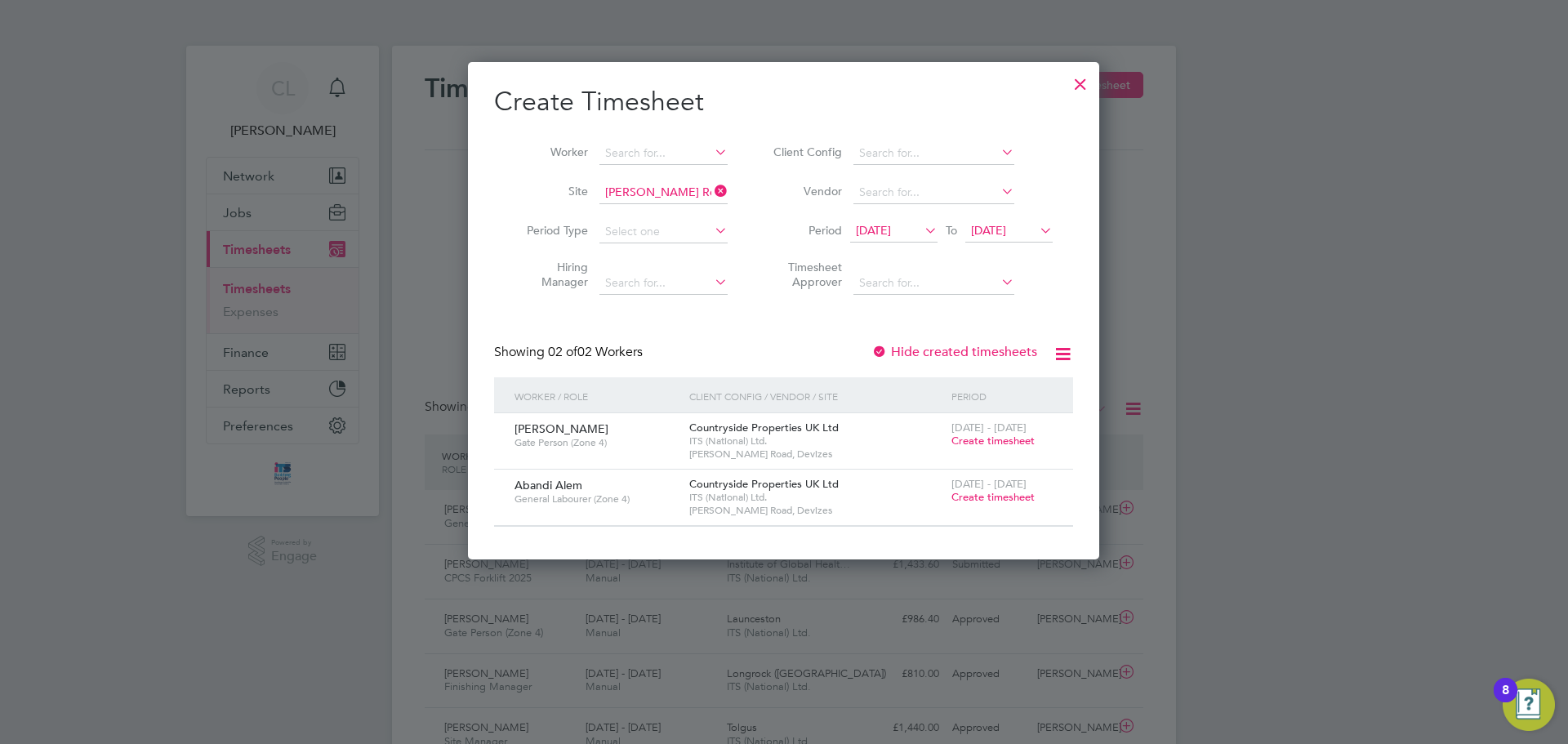
click at [984, 449] on span "Create timesheet" at bounding box center [992, 497] width 83 height 14
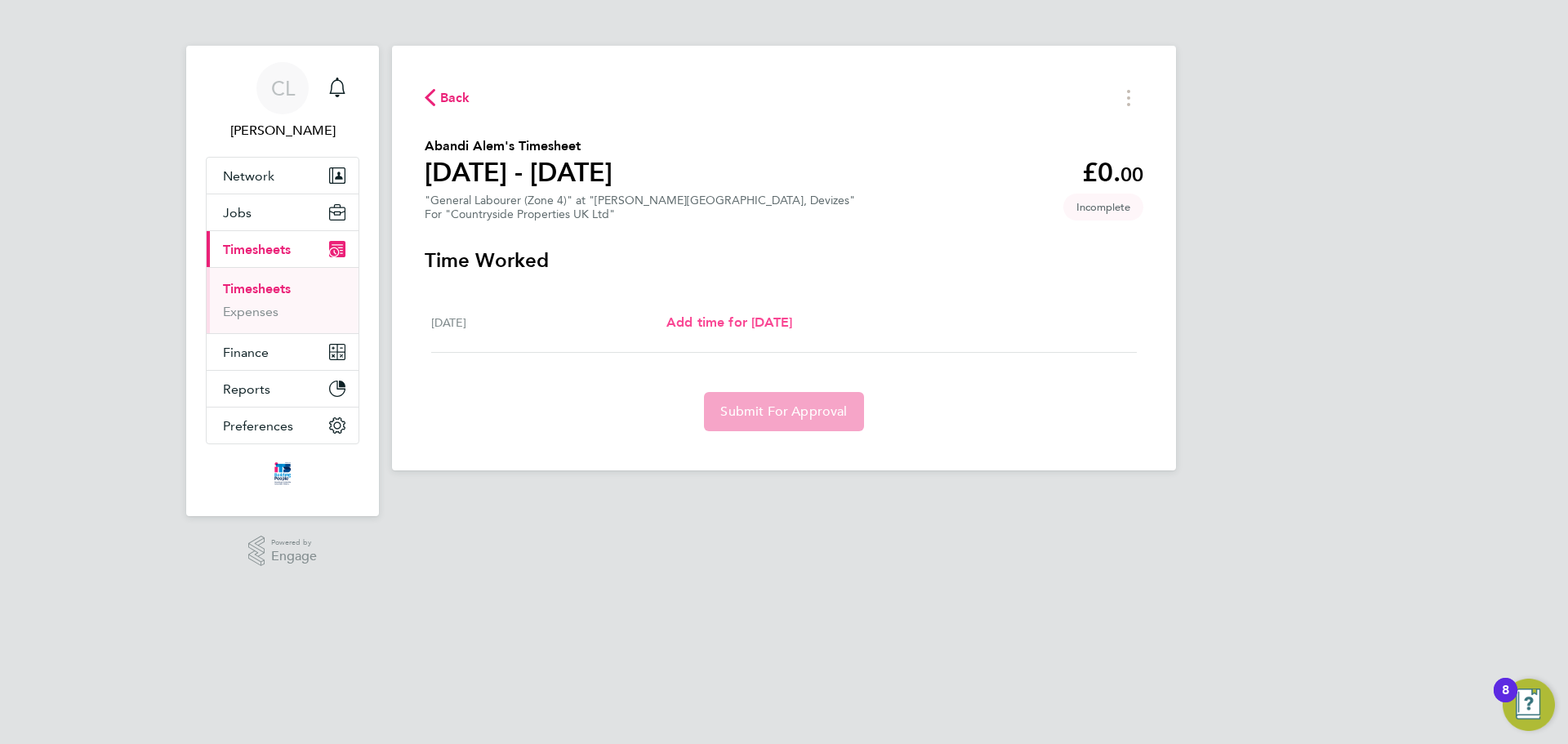
click at [769, 324] on span "Add time for [DATE]" at bounding box center [730, 322] width 126 height 15
select select "30"
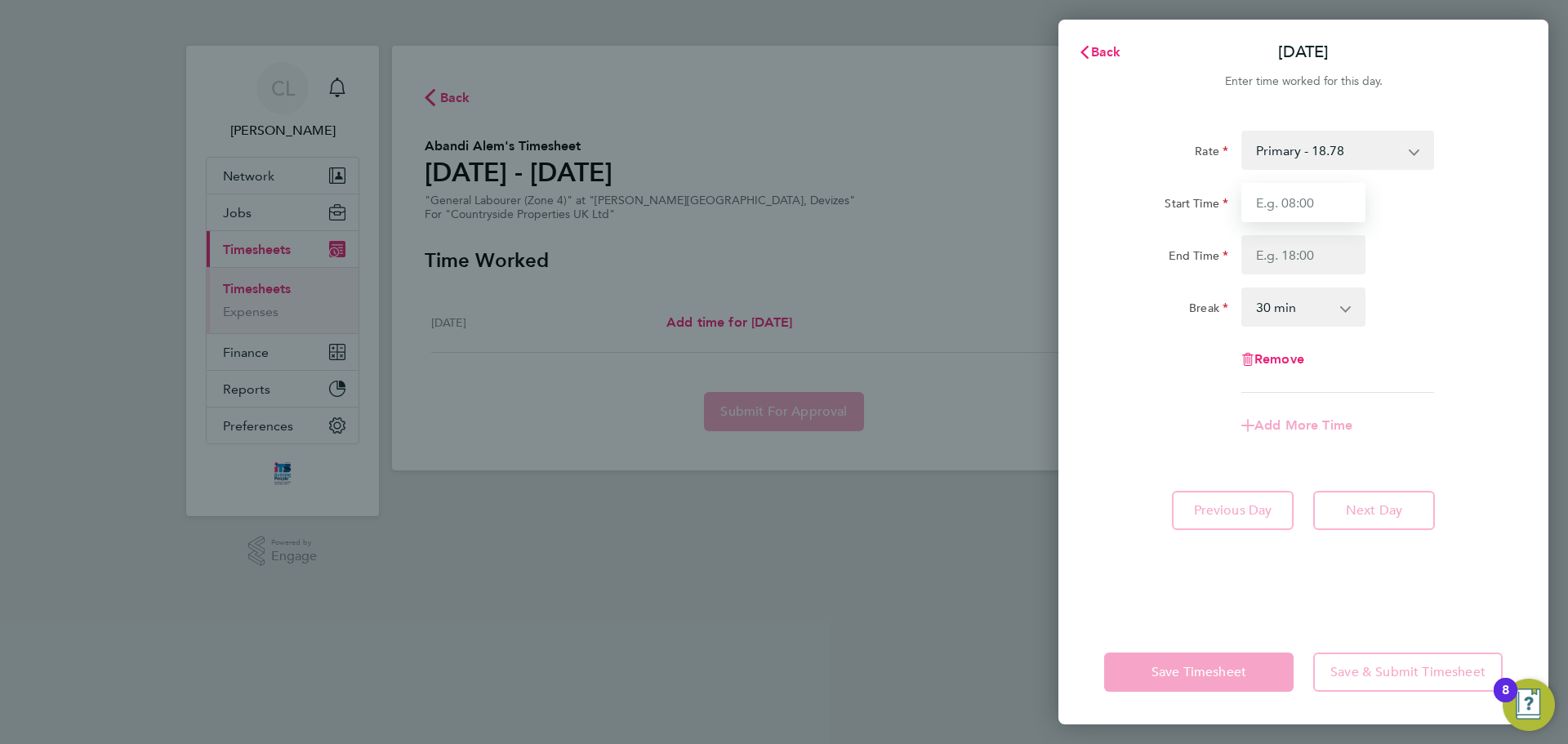
click at [1045, 215] on input "Start Time" at bounding box center [1304, 202] width 124 height 39
type input "07:30"
click at [1045, 254] on input "End Time" at bounding box center [1304, 254] width 124 height 39
type input "16:30"
click at [1045, 319] on select "0 min 15 min 30 min 45 min 60 min 75 min 90 min" at bounding box center [1294, 307] width 101 height 36
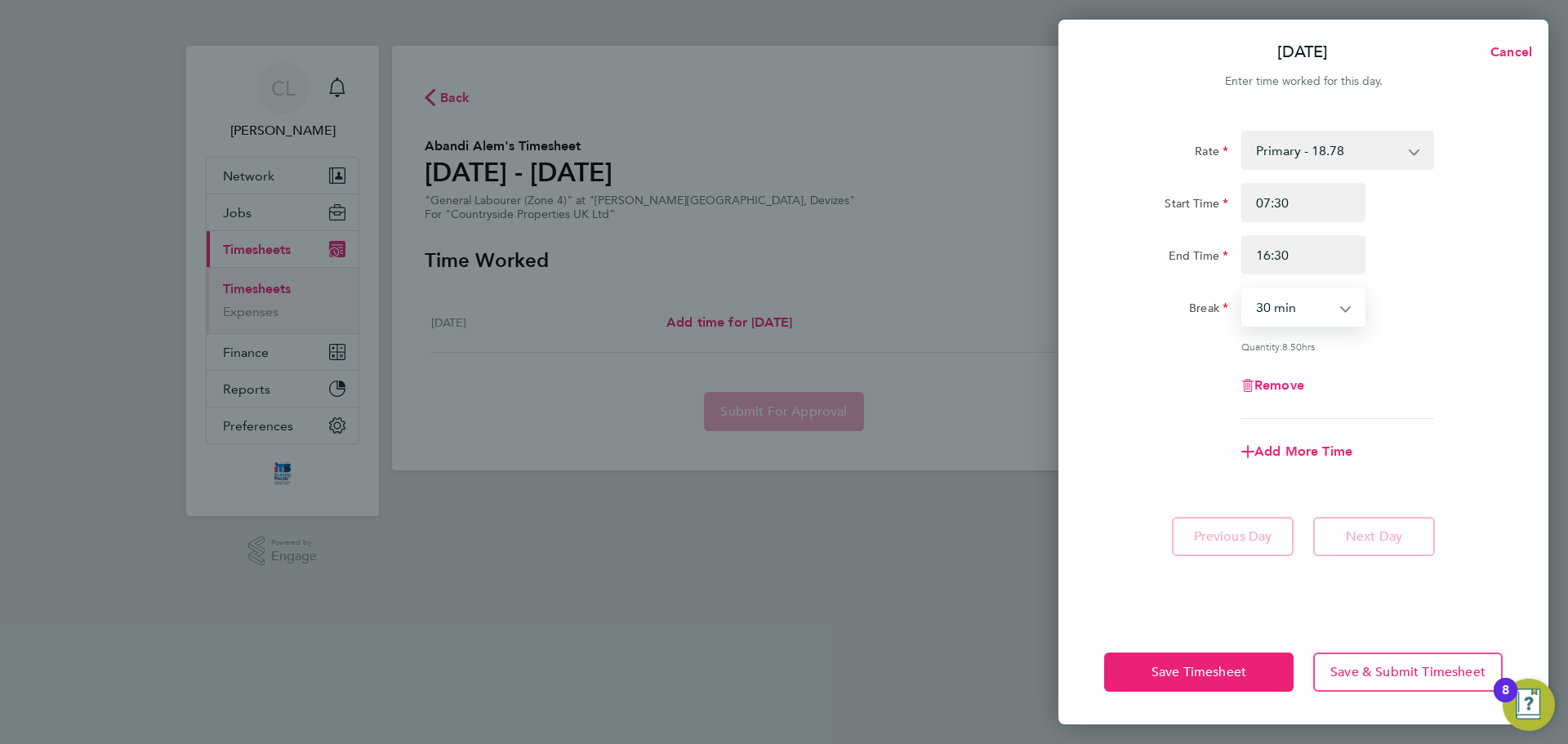
select select "60"
click at [1045, 289] on select "0 min 15 min 30 min 45 min 60 min 75 min 90 min" at bounding box center [1294, 307] width 101 height 36
click at [1045, 449] on button "Save & Submit Timesheet" at bounding box center [1408, 672] width 189 height 39
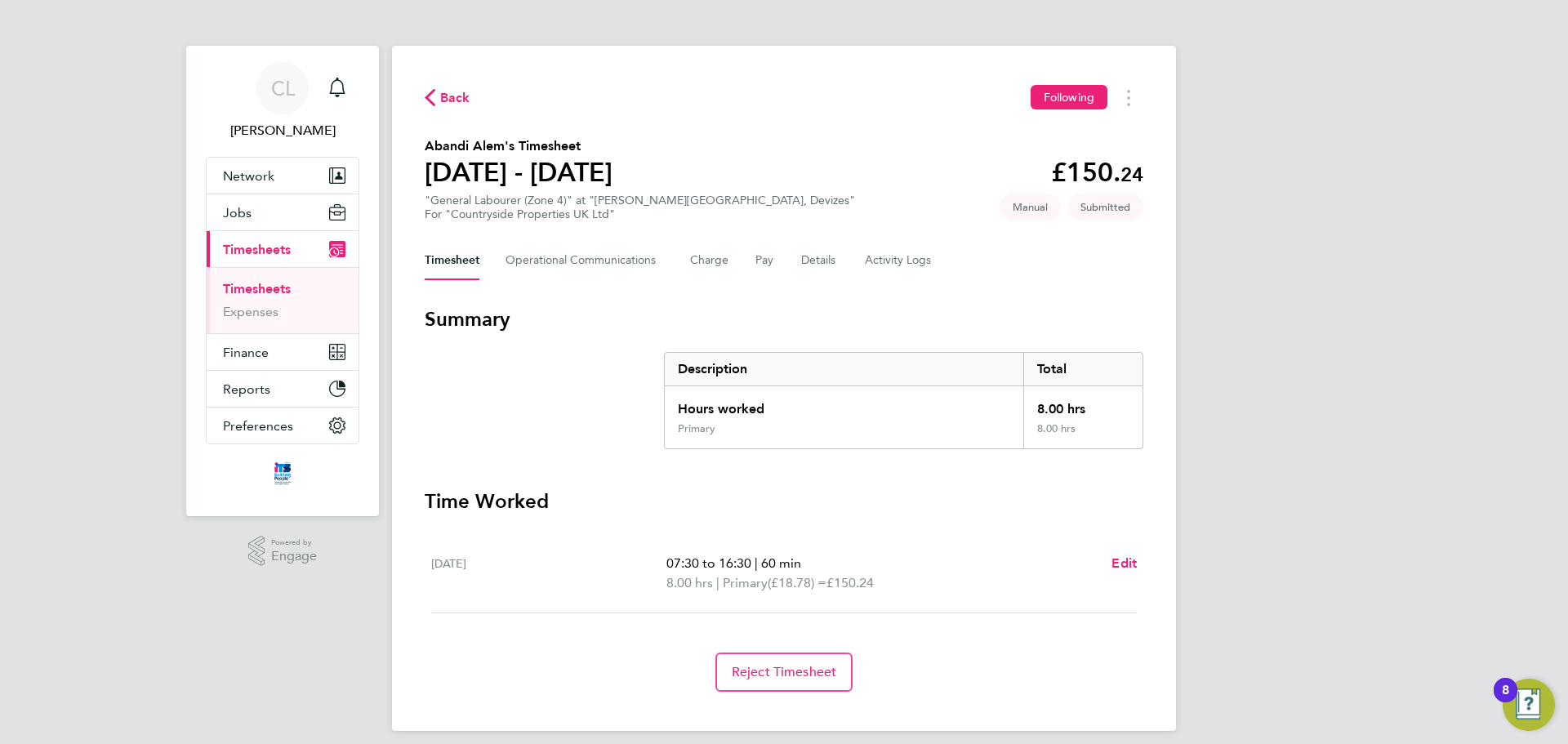
click at [446, 94] on span "Back" at bounding box center [455, 98] width 31 height 20
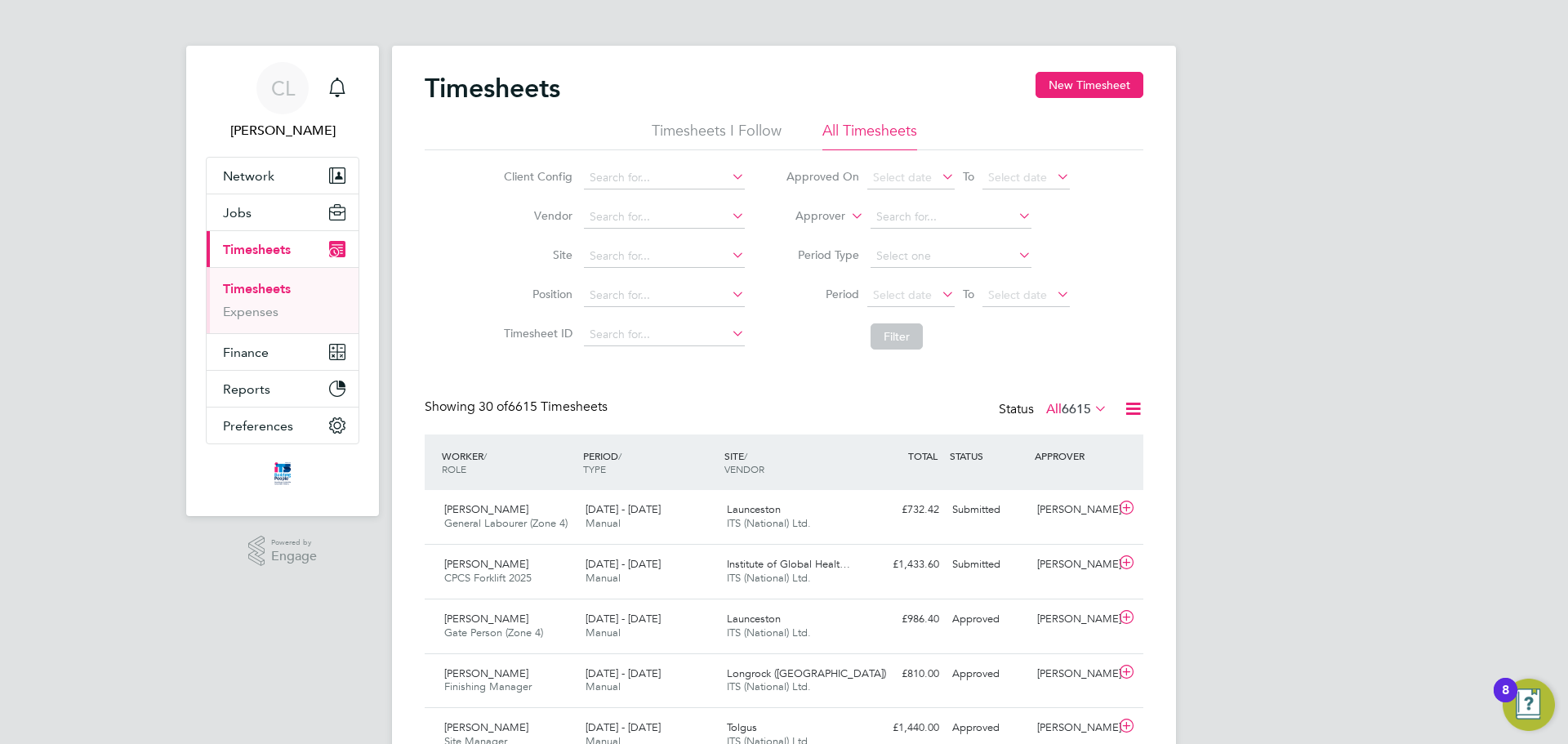
click at [1045, 100] on div "Timesheets New Timesheet" at bounding box center [784, 96] width 719 height 49
click at [1045, 98] on div "Timesheets New Timesheet" at bounding box center [784, 96] width 719 height 49
click at [1045, 84] on button "New Timesheet" at bounding box center [1089, 84] width 108 height 26
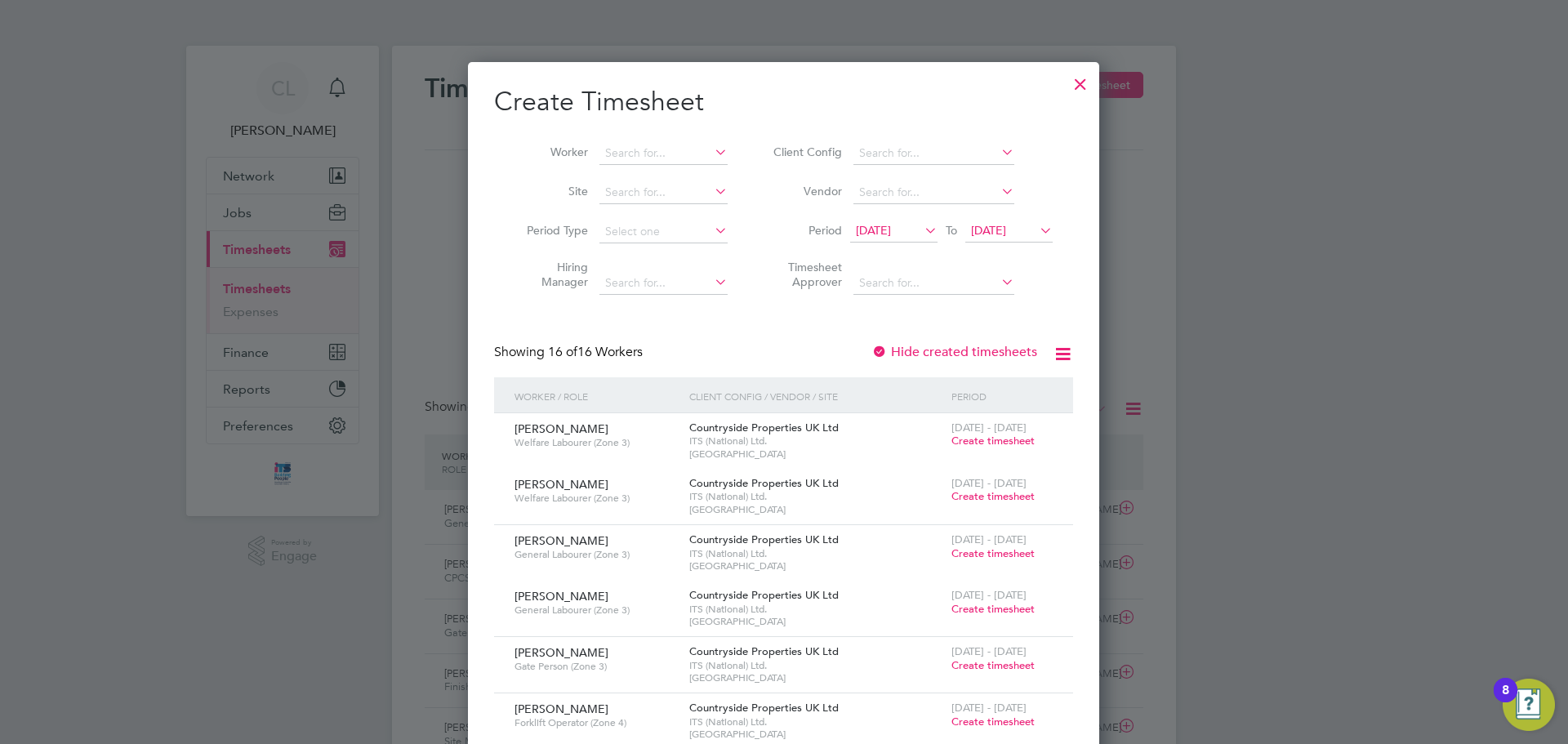
click at [891, 233] on span "[DATE]" at bounding box center [873, 230] width 35 height 14
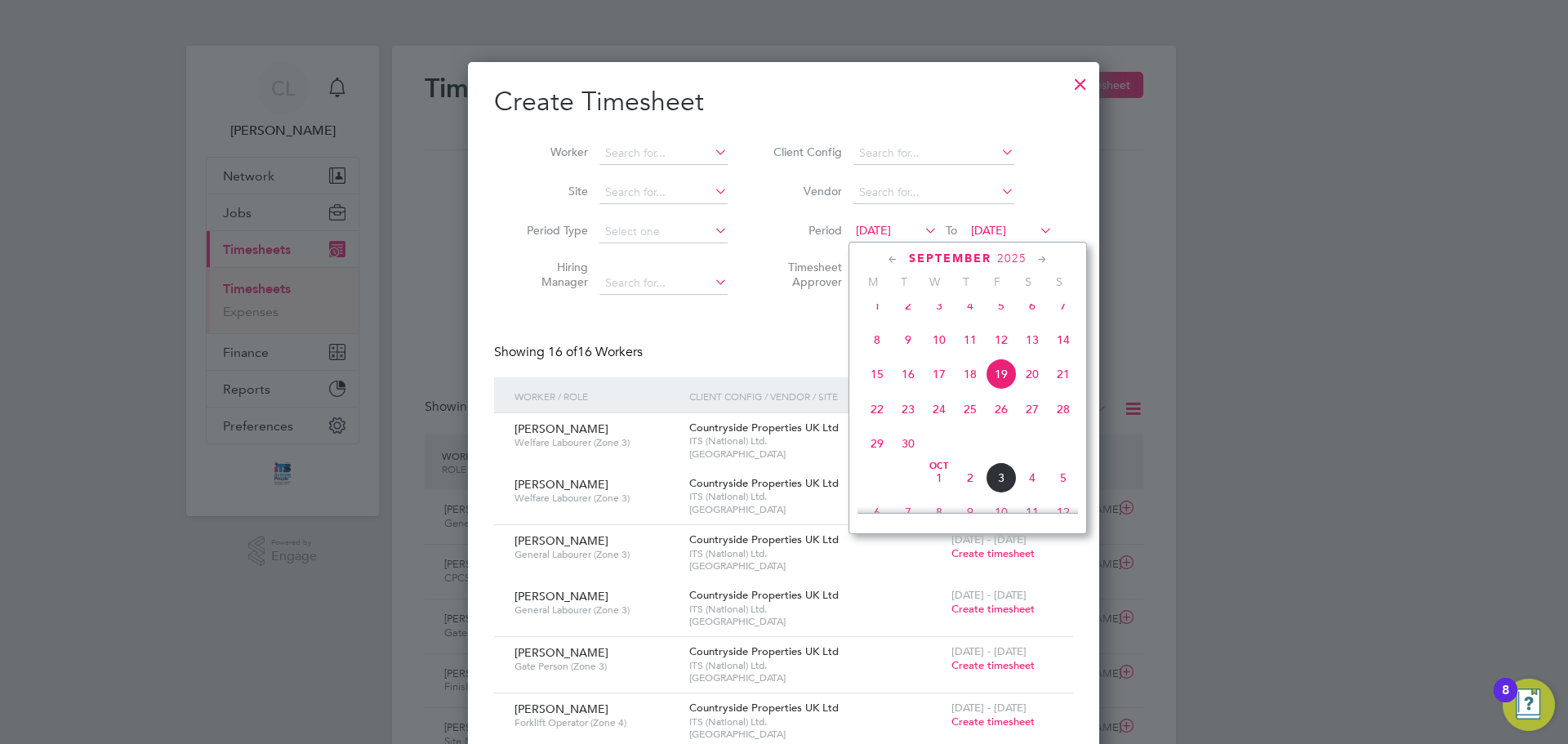
click at [879, 449] on span "29" at bounding box center [877, 444] width 31 height 31
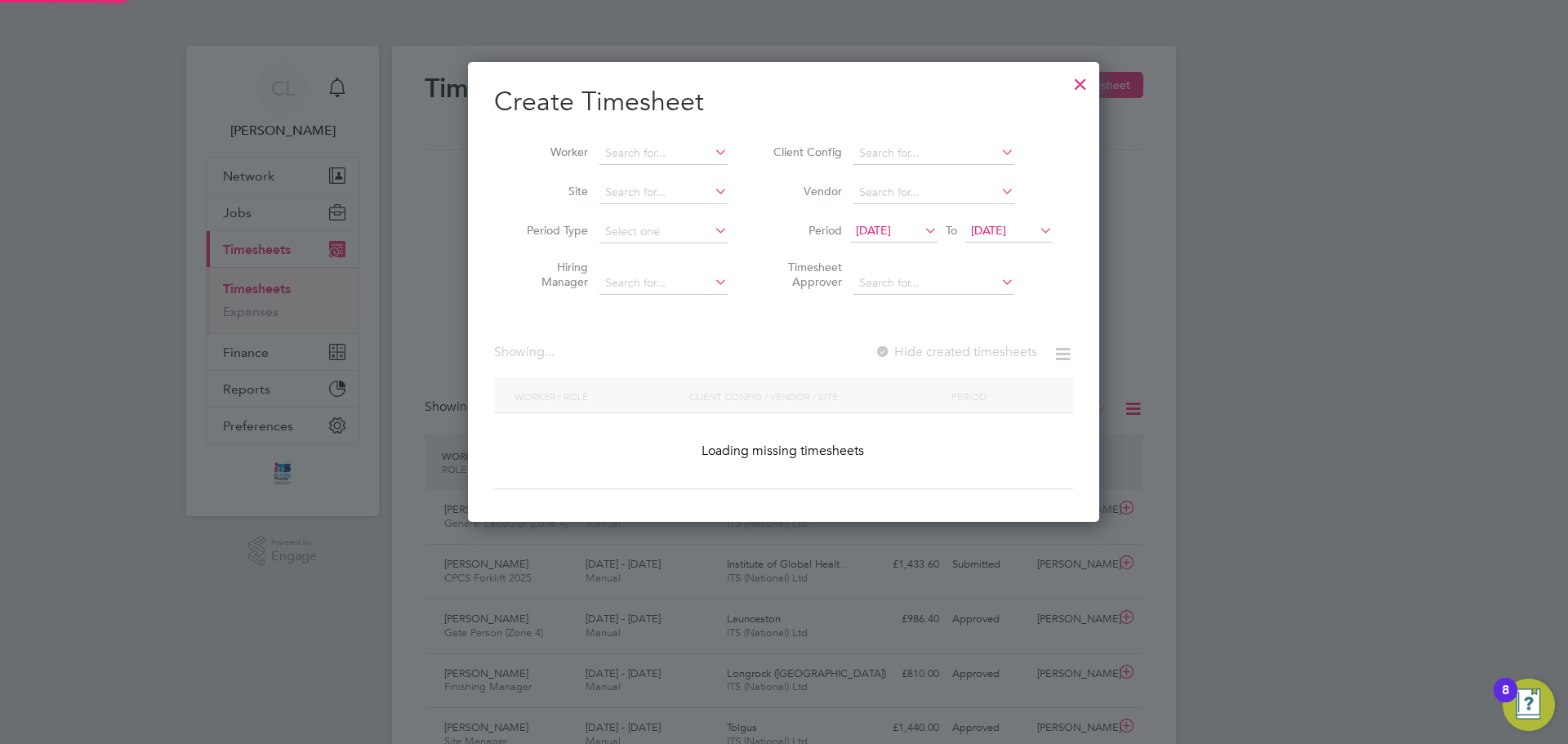
click at [1017, 246] on li "Period [DATE] To [DATE]" at bounding box center [911, 231] width 325 height 39
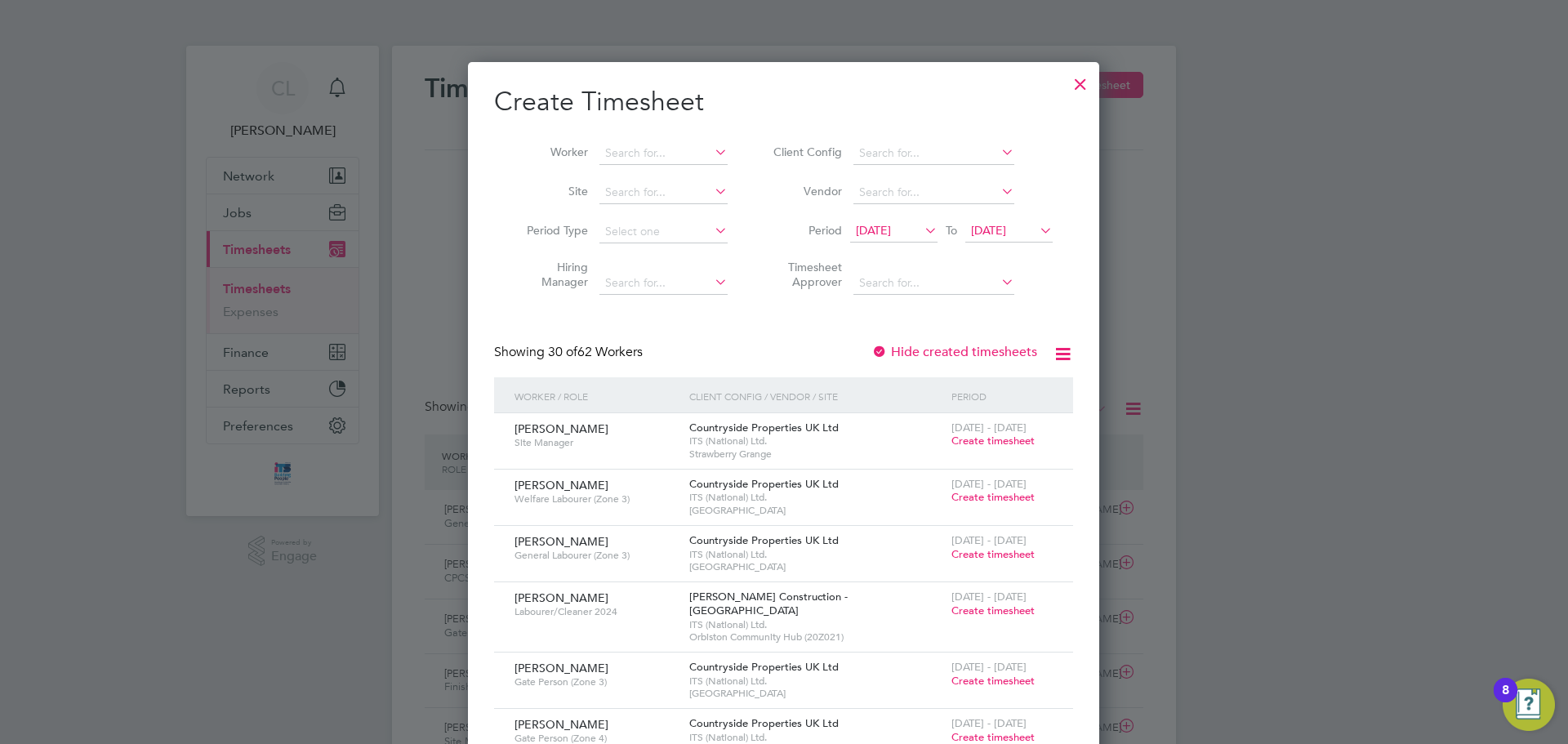
click at [1017, 238] on span "[DATE]" at bounding box center [1009, 231] width 87 height 22
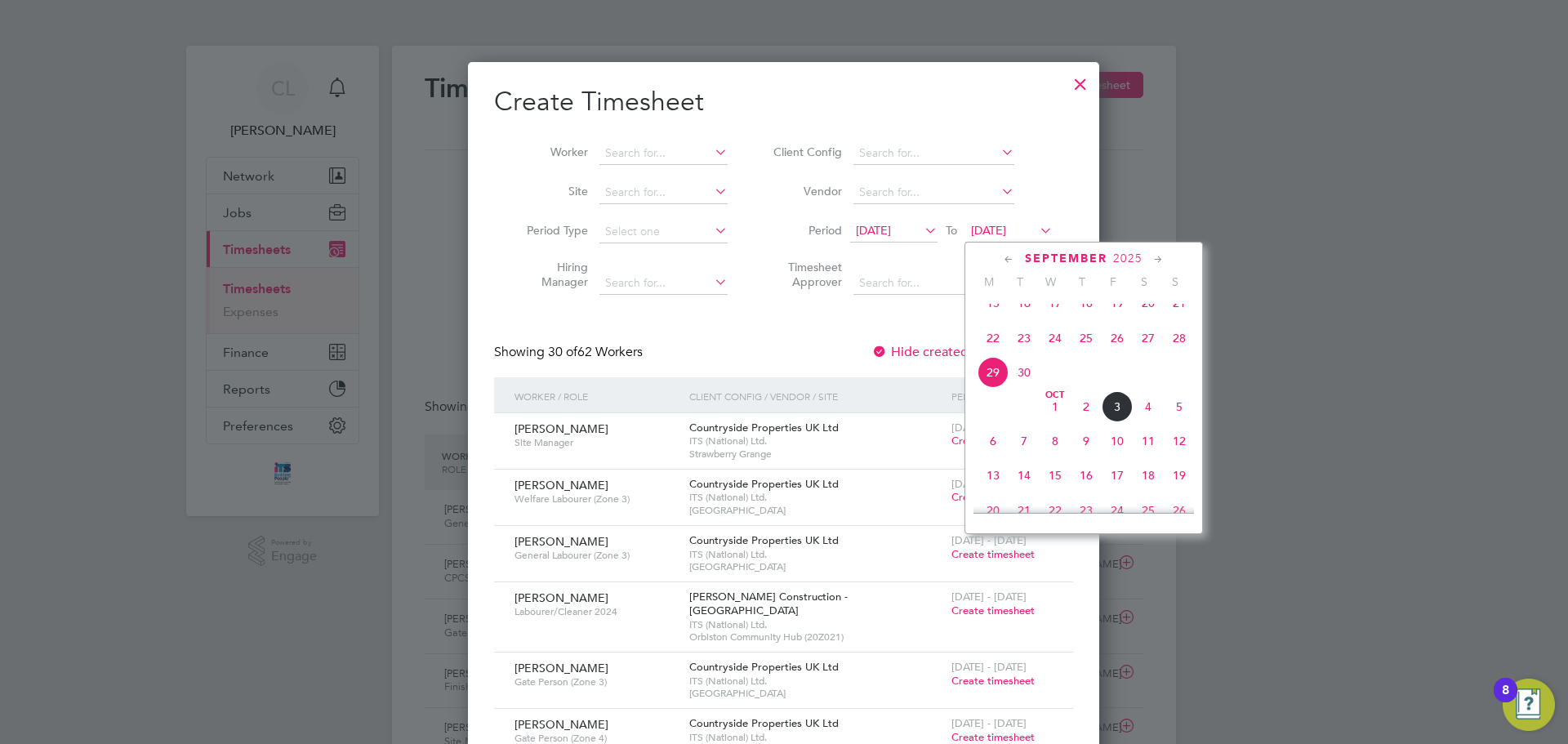
click at [1045, 418] on span "5" at bounding box center [1179, 406] width 31 height 31
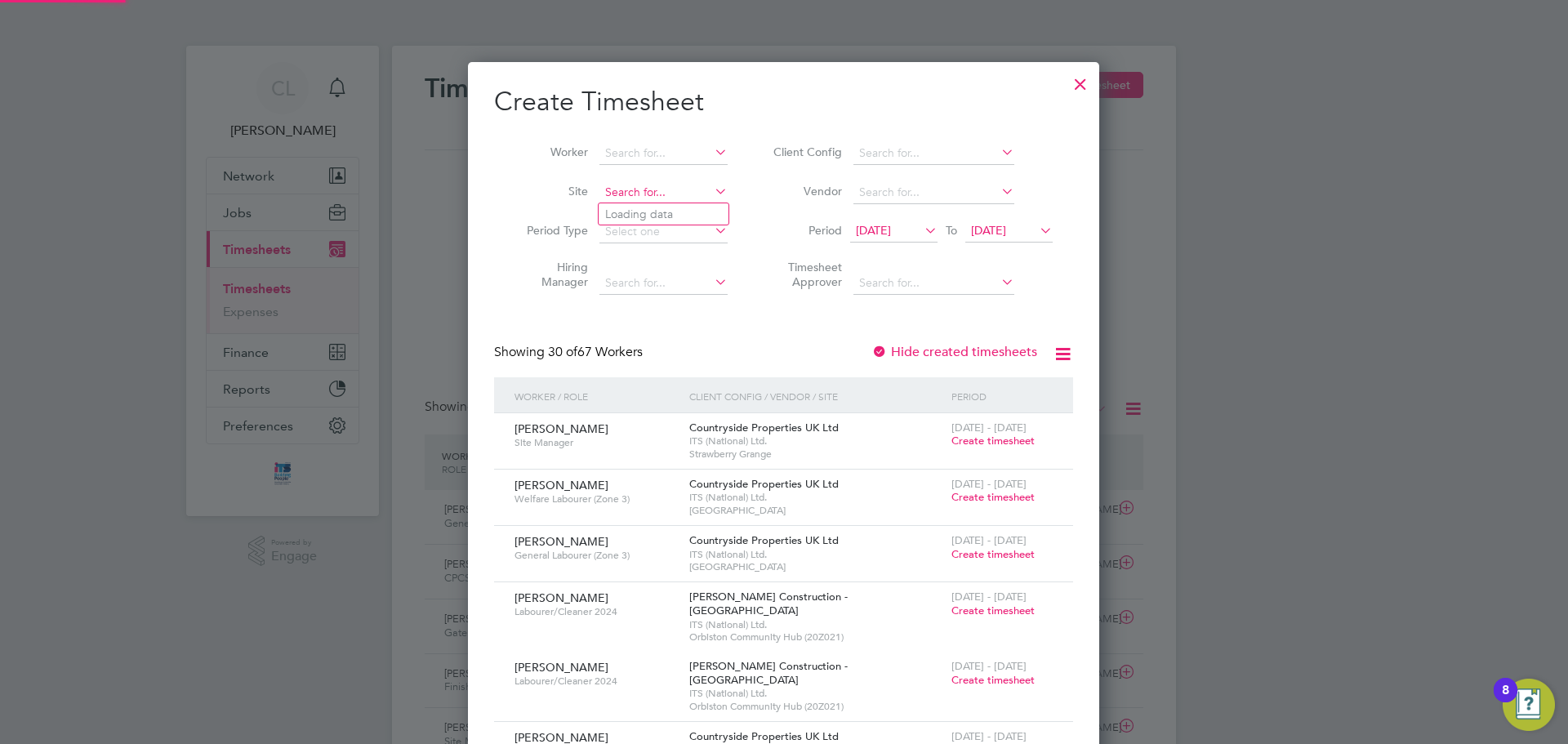
click at [603, 185] on input at bounding box center [664, 193] width 128 height 23
type input "w"
type input "[PERSON_NAME] Road, Devizes"
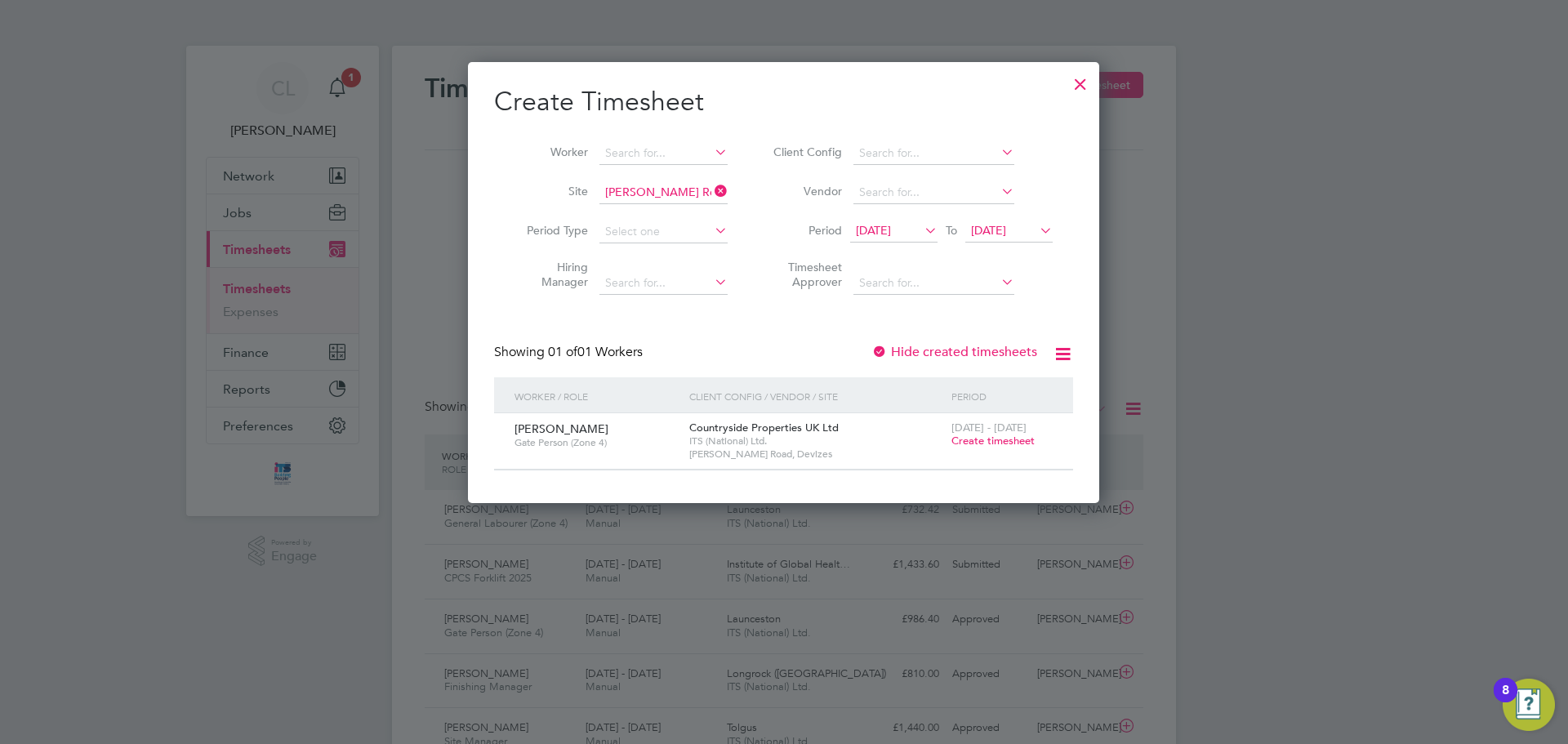
click at [978, 440] on span "Create timesheet" at bounding box center [992, 441] width 83 height 14
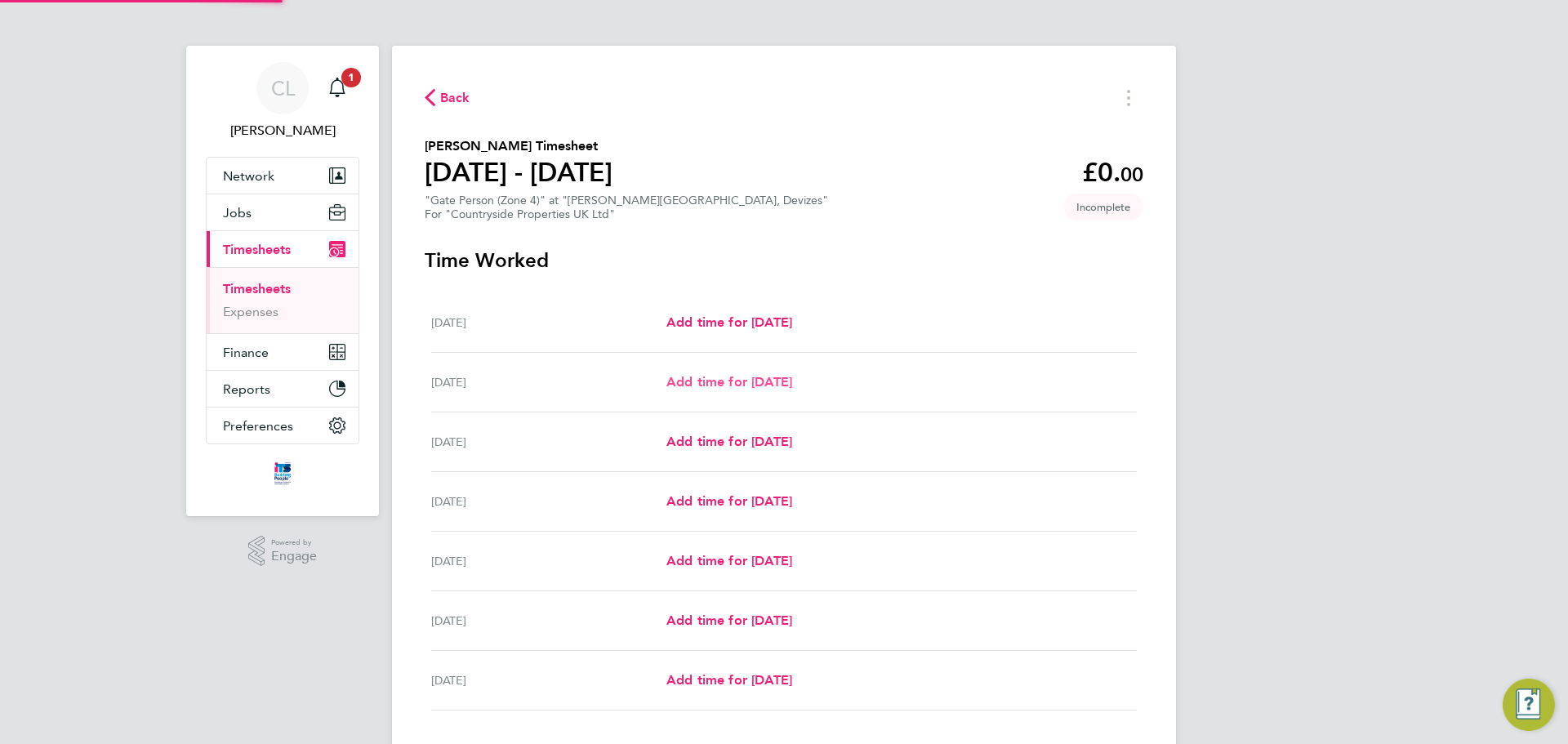
click at [760, 383] on span "Add time for [DATE]" at bounding box center [730, 382] width 126 height 15
select select "30"
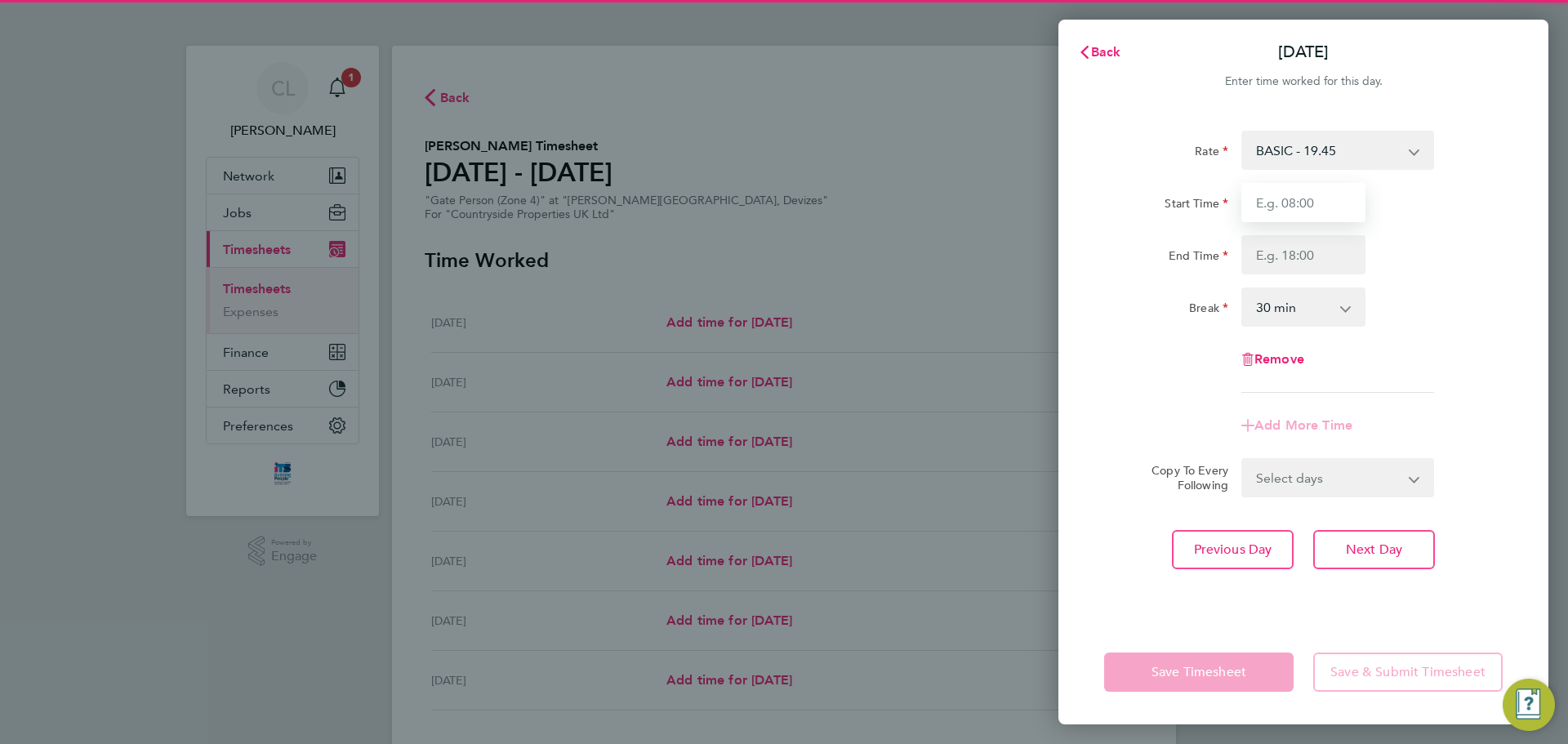
click at [1045, 201] on input "Start Time" at bounding box center [1304, 202] width 124 height 39
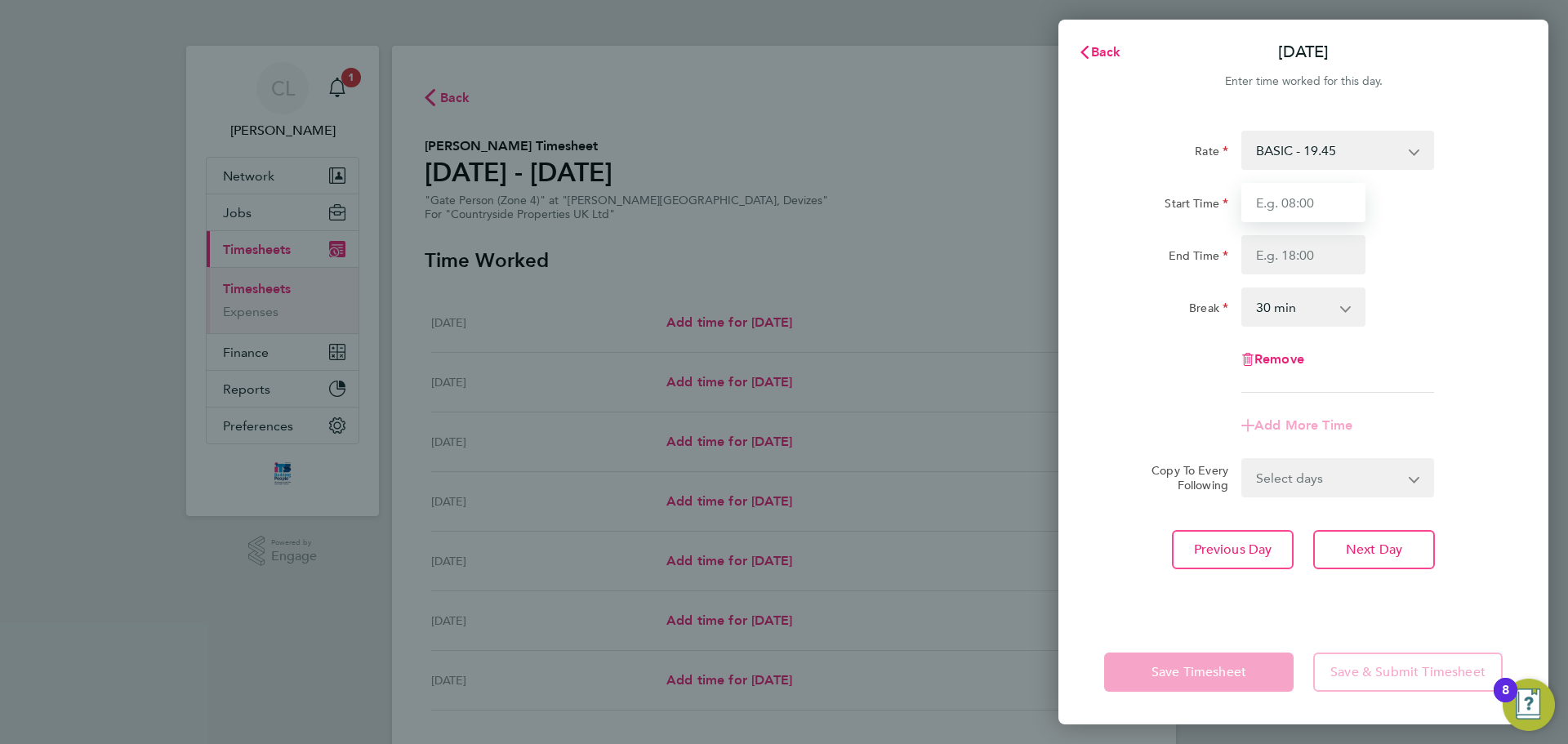
type input "07:30"
click at [1045, 246] on input "End Time" at bounding box center [1304, 254] width 124 height 39
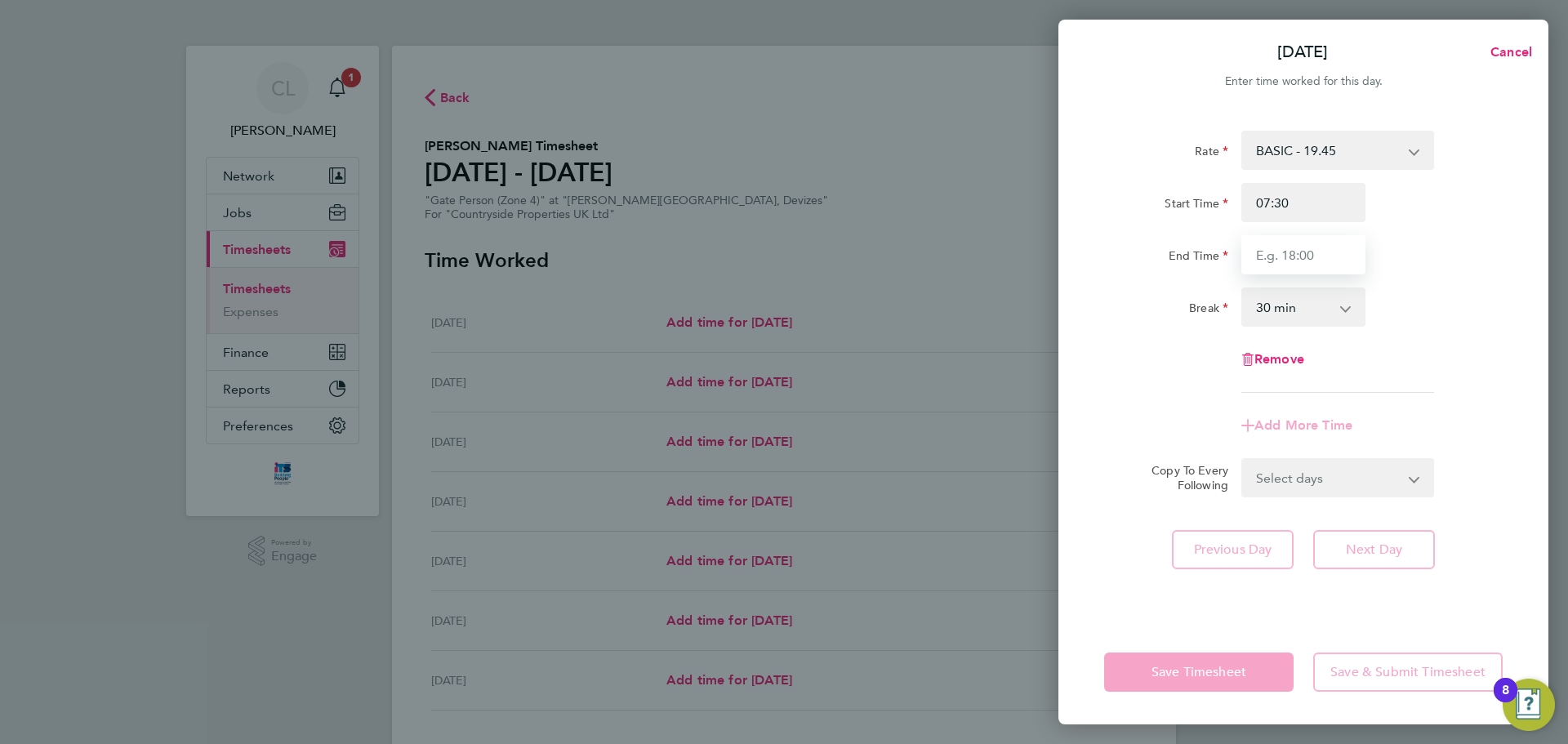
type input "16:30"
click at [1045, 306] on div "Break 0 min 15 min 30 min 45 min 60 min 75 min 90 min" at bounding box center [1303, 307] width 412 height 39
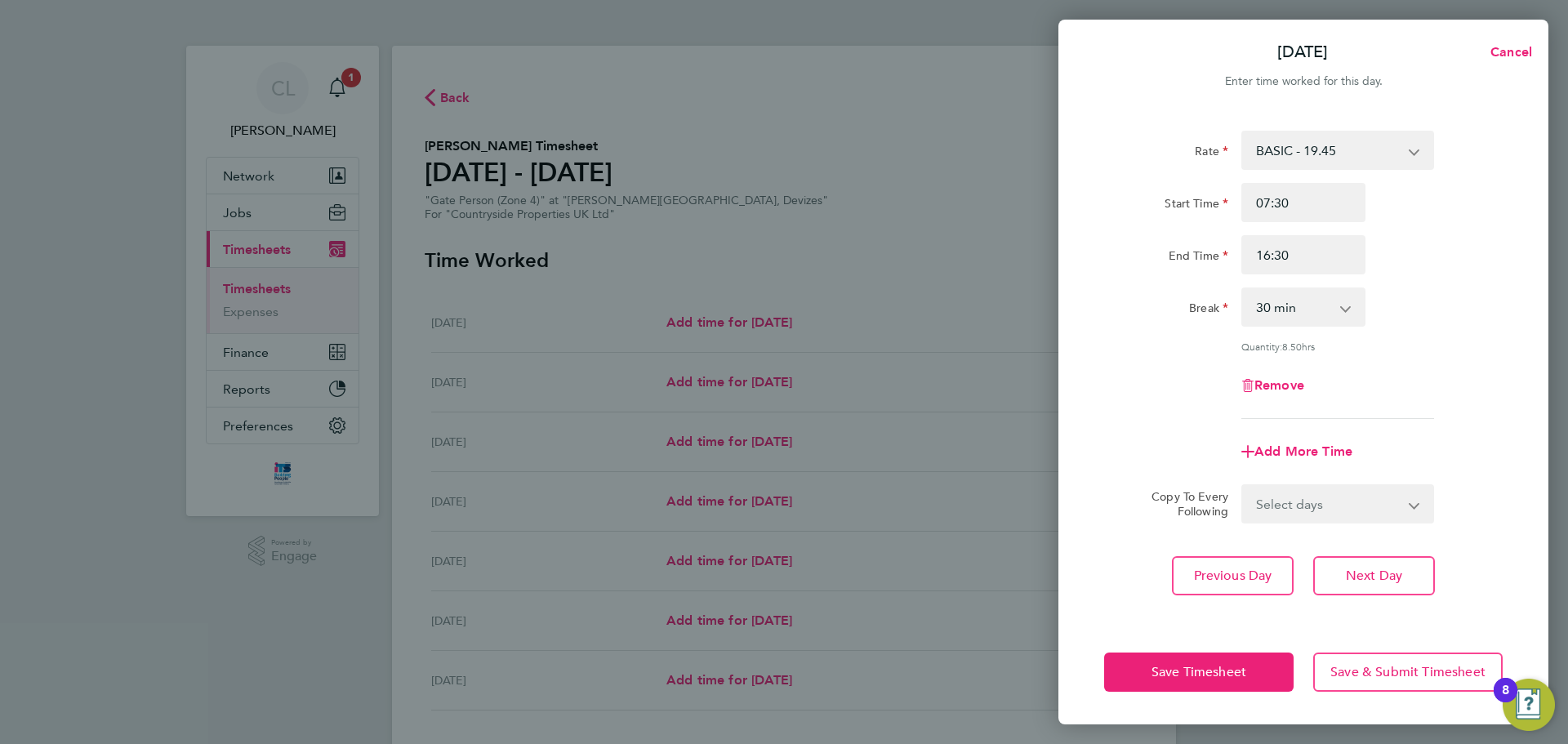
click at [1045, 322] on app-icon-cross-button at bounding box center [1354, 307] width 20 height 36
click at [1045, 320] on app-icon-cross-button at bounding box center [1354, 307] width 20 height 36
click at [1045, 317] on app-icon-cross-button at bounding box center [1354, 307] width 20 height 36
click at [1045, 311] on app-icon-cross-button at bounding box center [1354, 307] width 20 height 36
click at [1045, 306] on select "0 min 15 min 30 min 45 min 60 min 75 min 90 min" at bounding box center [1294, 307] width 101 height 36
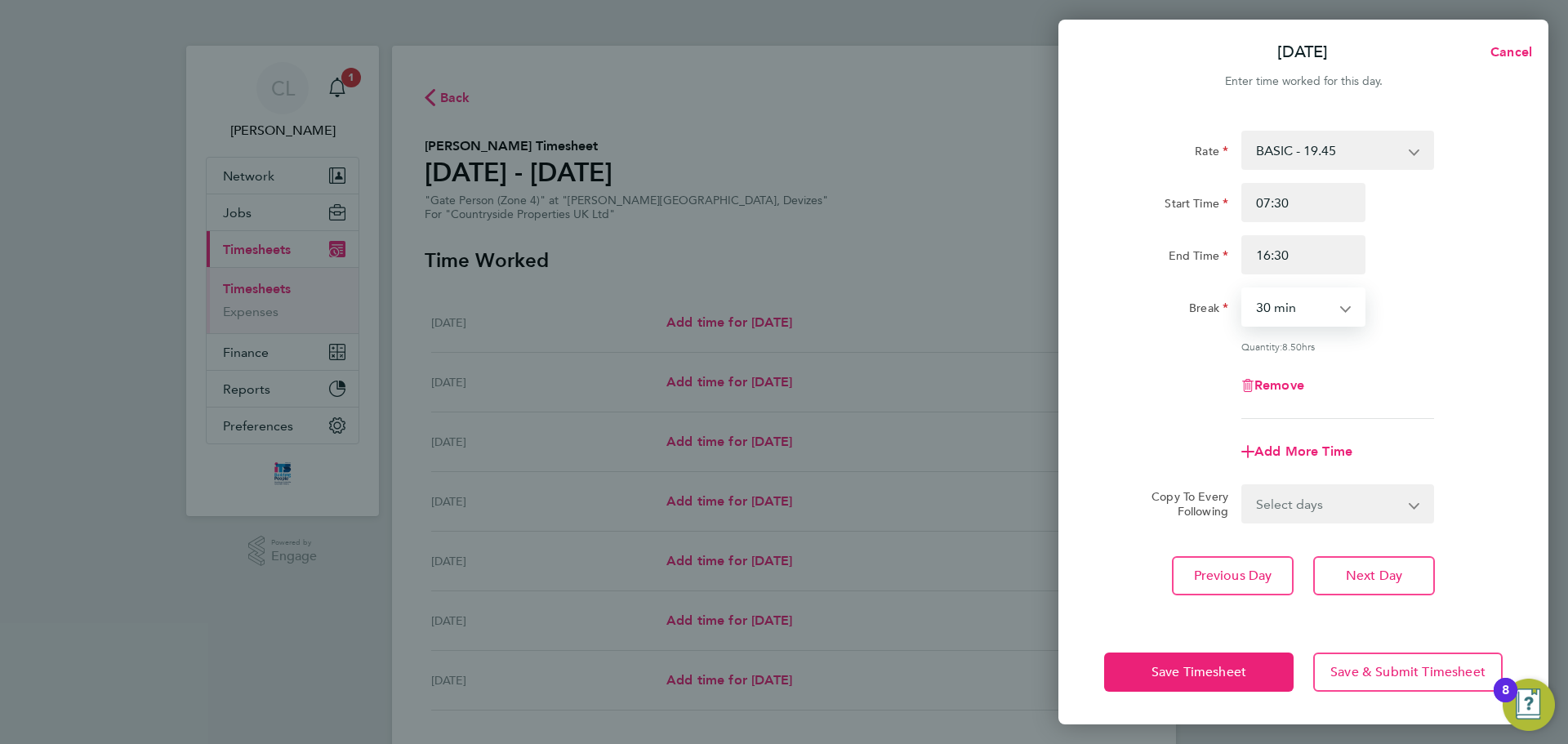
select select "60"
click at [1045, 289] on select "0 min 15 min 30 min 45 min 60 min 75 min 90 min" at bounding box center [1294, 307] width 101 height 36
click at [1045, 449] on select "Select days Day Weekday (Mon-Fri) Weekend (Sat-Sun) [DATE] [DATE] [DATE] [DATE]…" at bounding box center [1328, 504] width 171 height 36
select select "WEEKDAY"
click at [1045, 449] on select "Select days Day Weekday (Mon-Fri) Weekend (Sat-Sun) [DATE] [DATE] [DATE] [DATE]…" at bounding box center [1328, 504] width 171 height 36
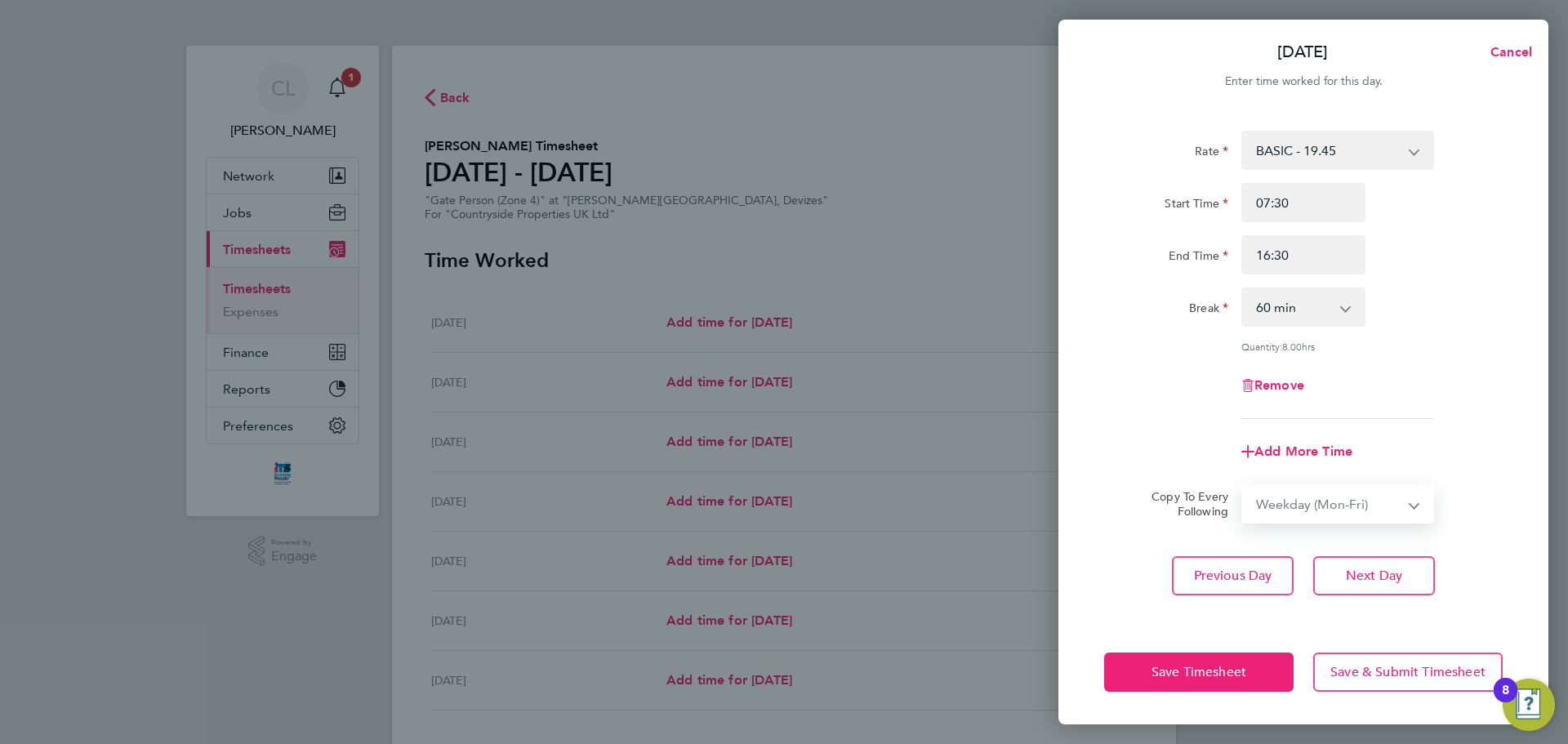
select select "[DATE]"
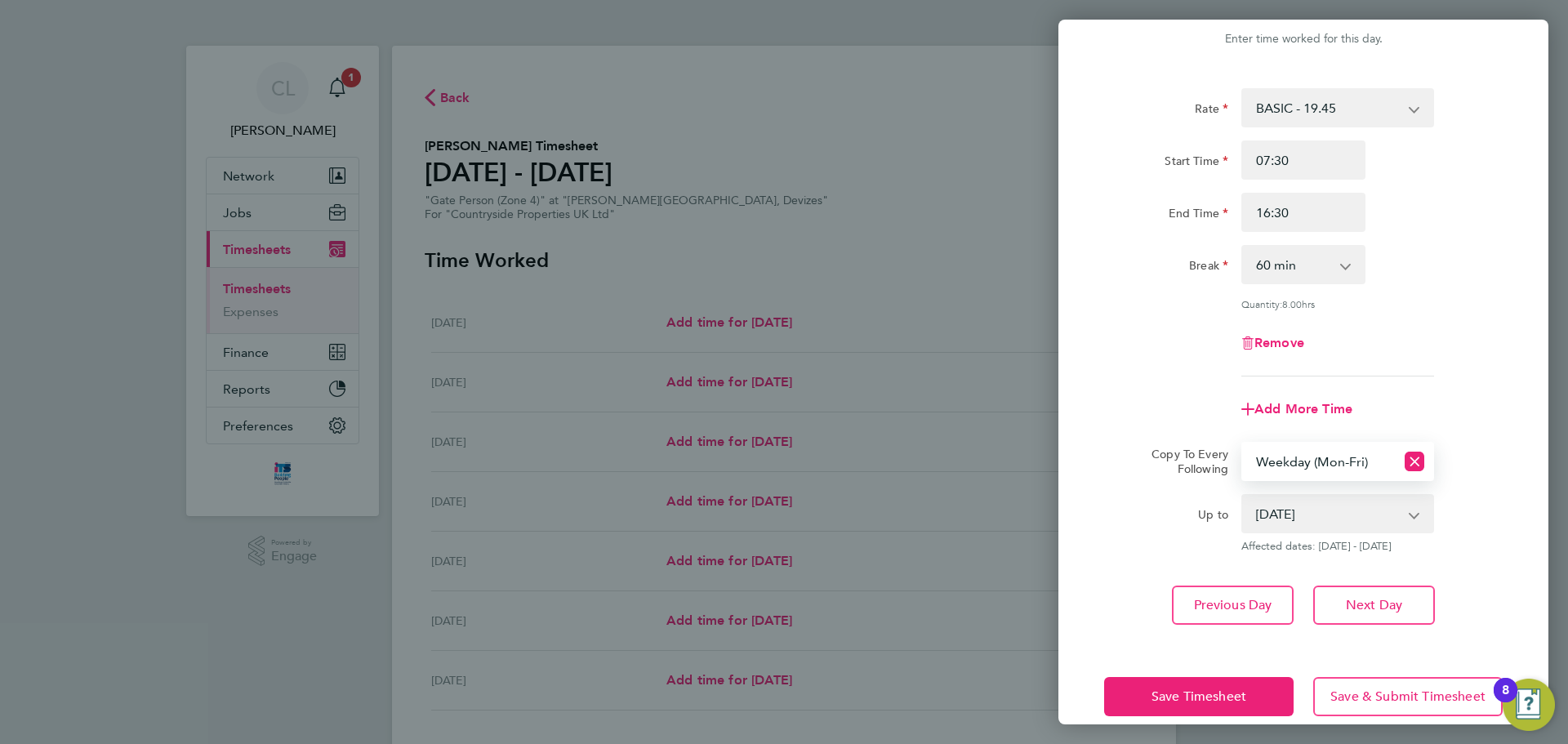
scroll to position [65, 0]
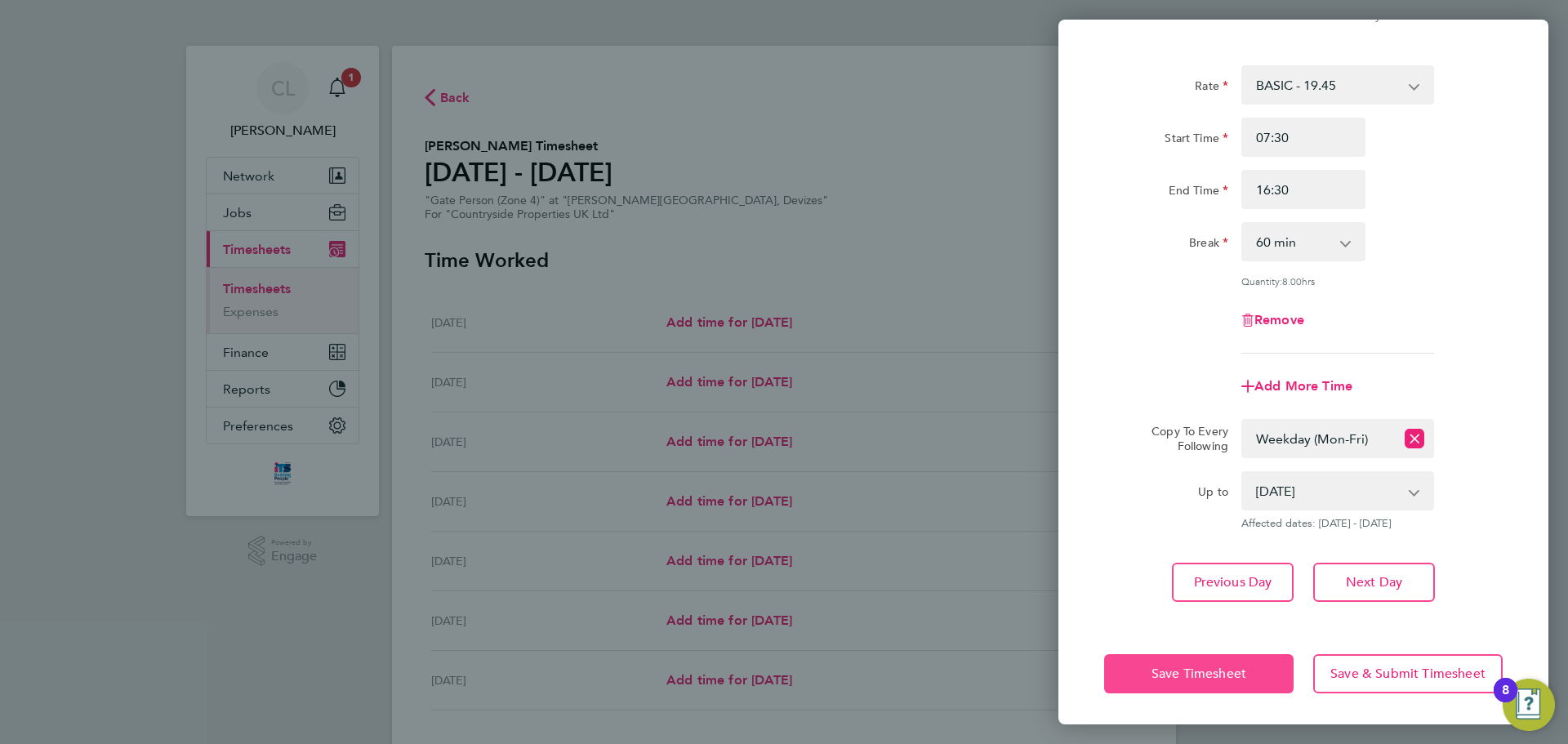
click at [1045, 449] on button "Save Timesheet" at bounding box center [1199, 673] width 189 height 39
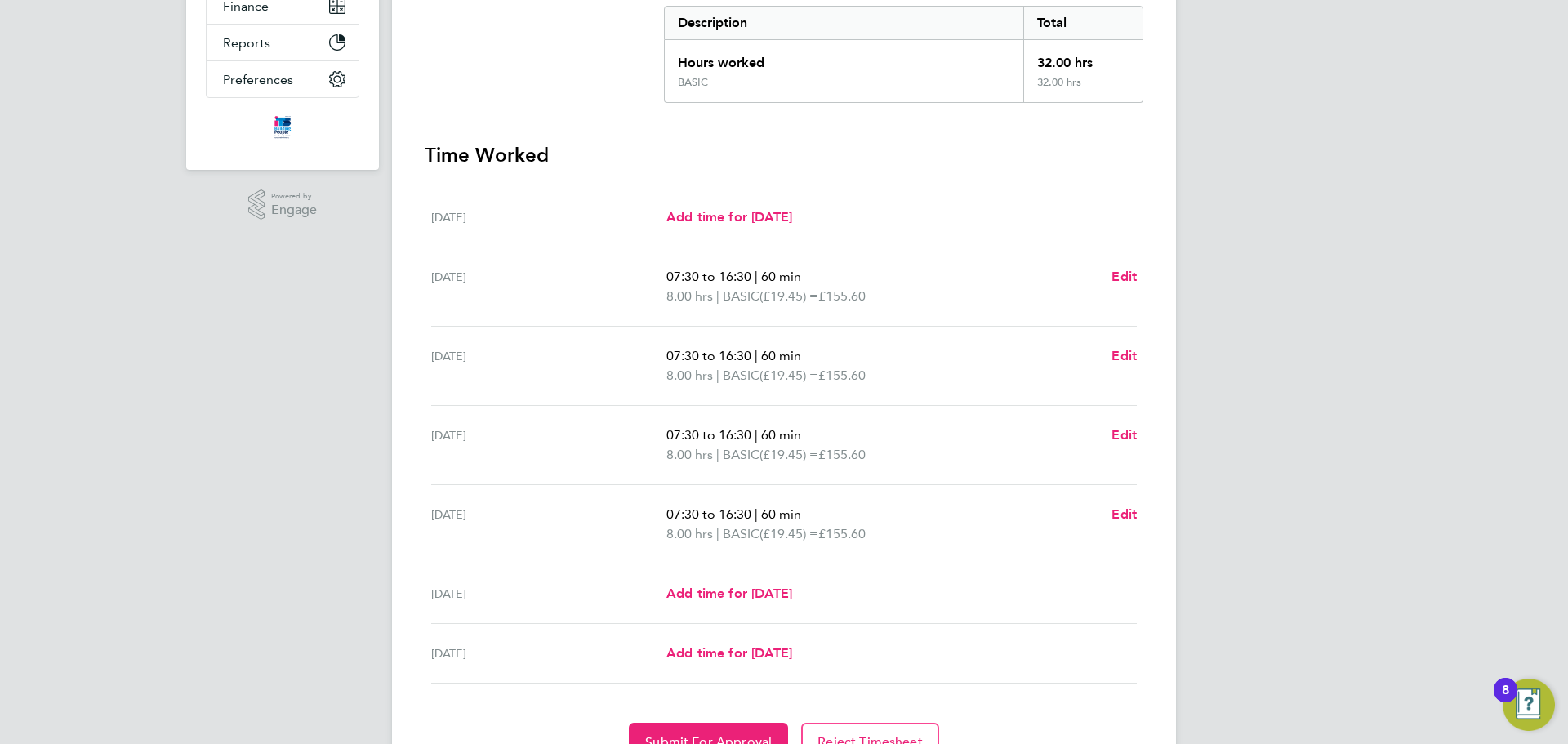
scroll to position [429, 0]
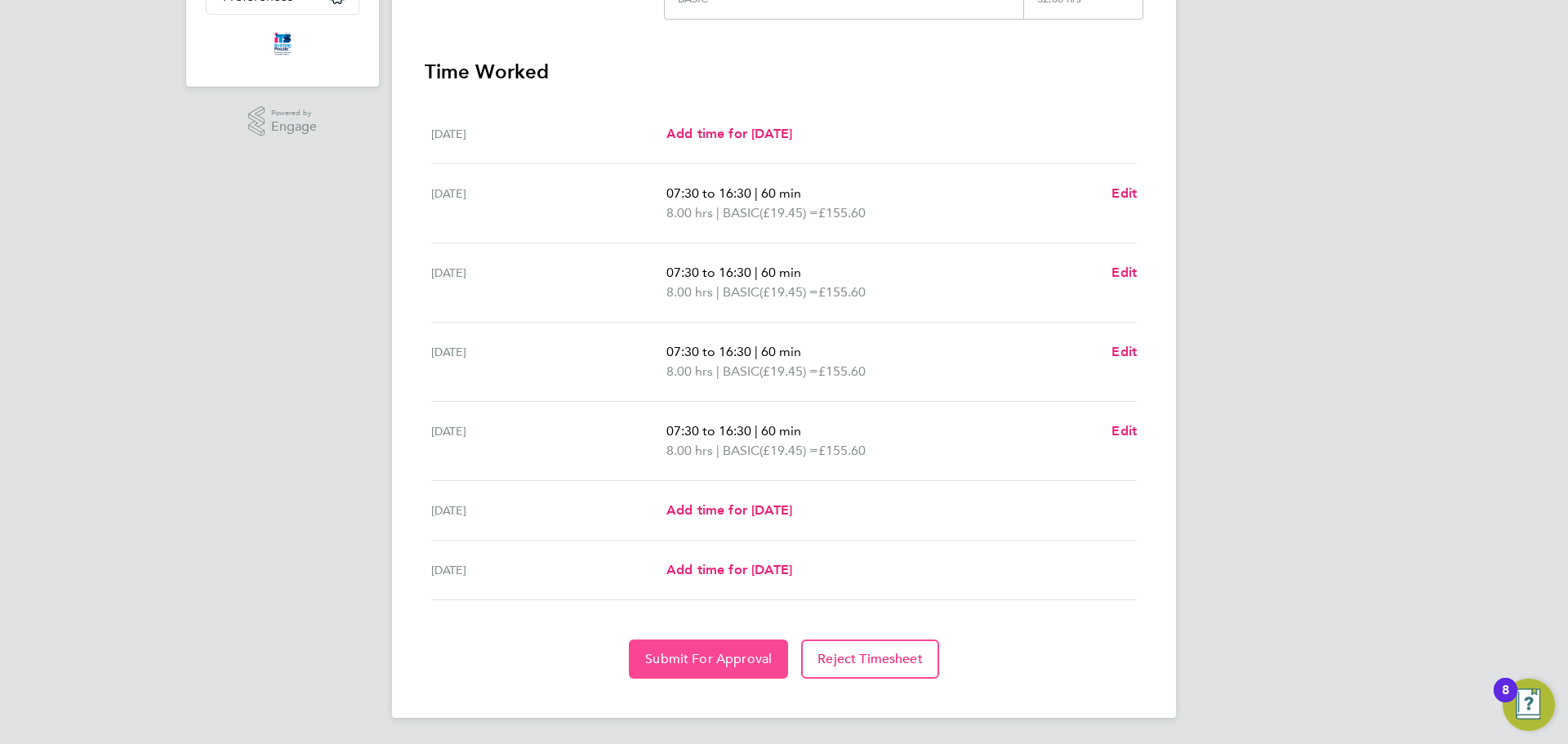
click at [750, 449] on span "Submit For Approval" at bounding box center [708, 659] width 126 height 16
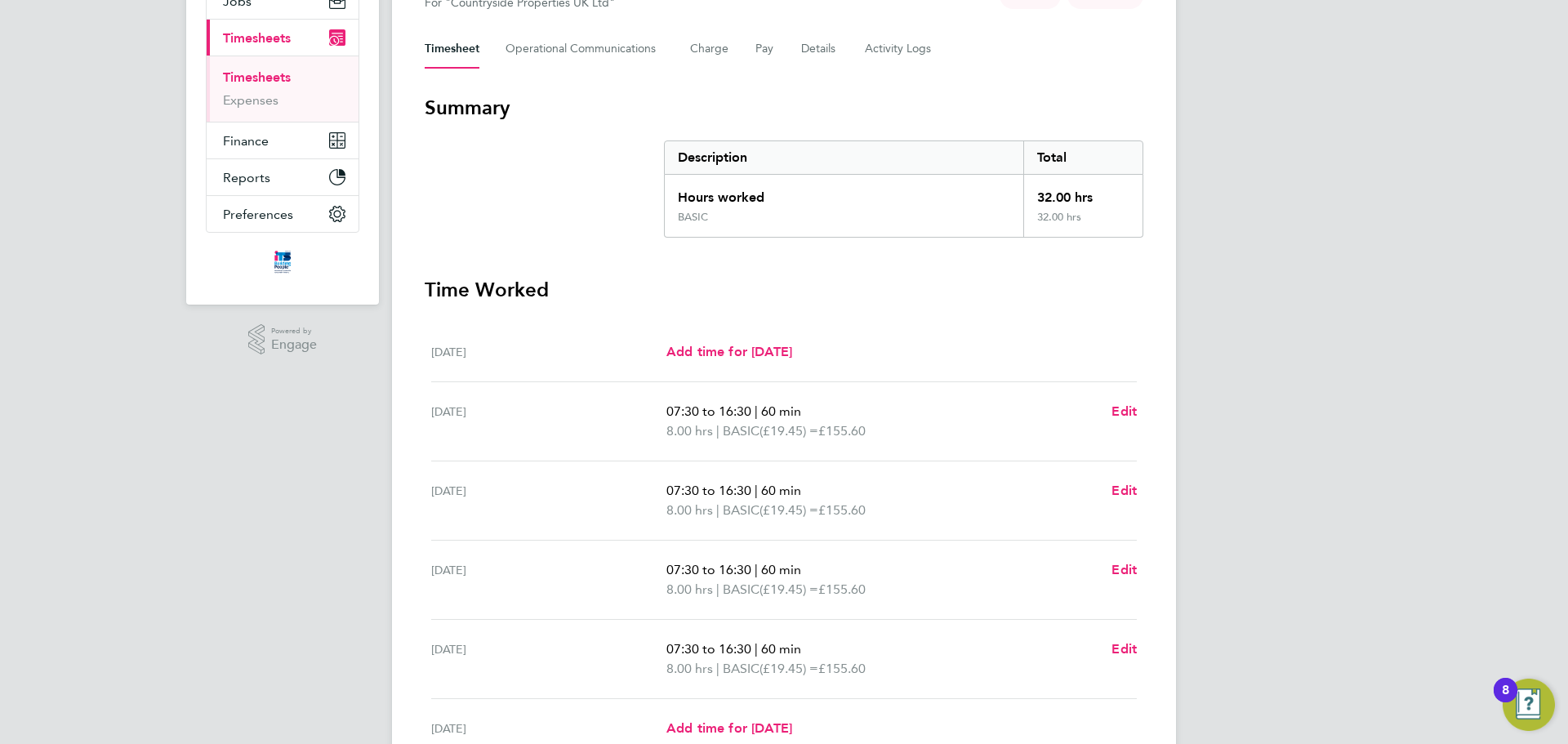
scroll to position [0, 0]
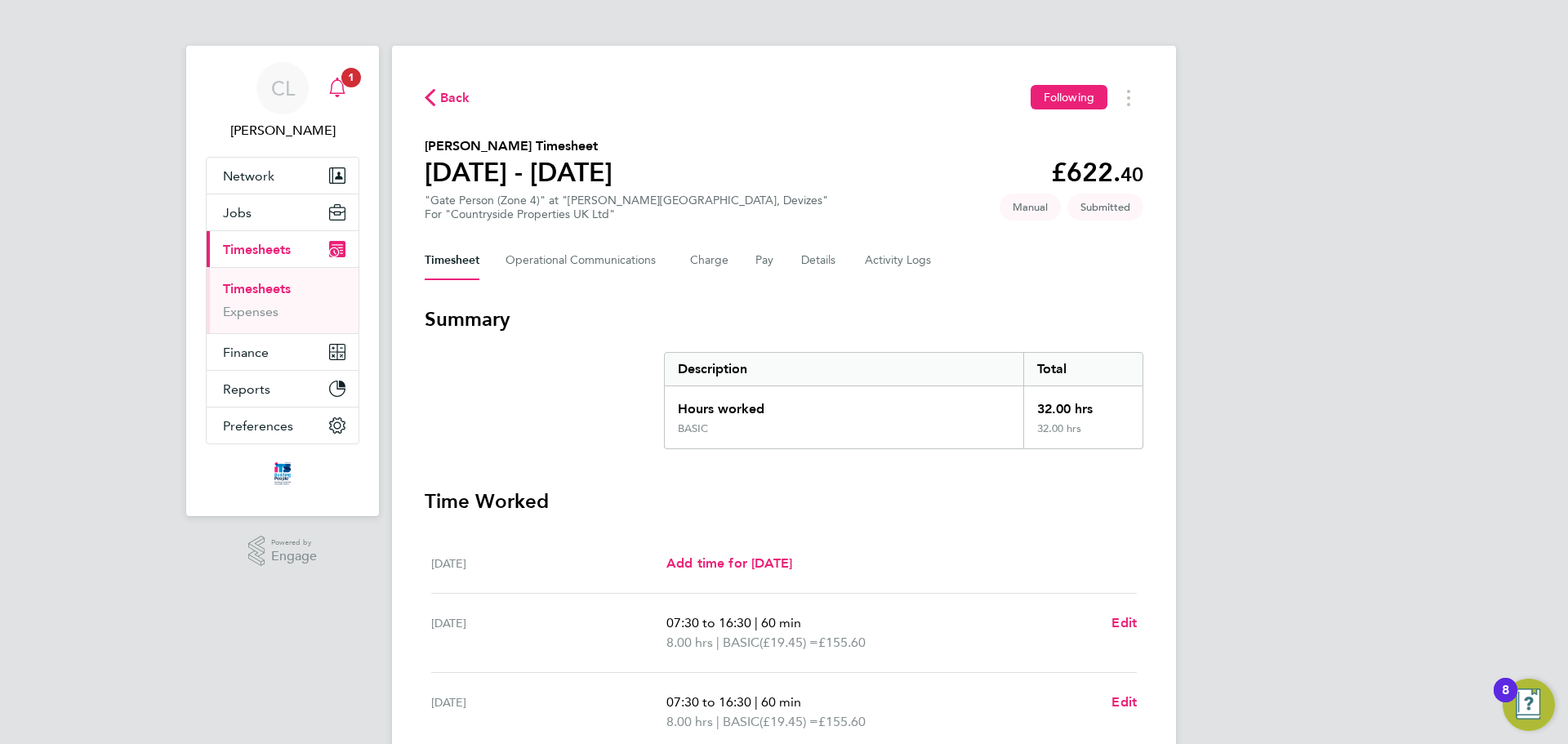
click at [355, 83] on span "1" at bounding box center [351, 77] width 20 height 20
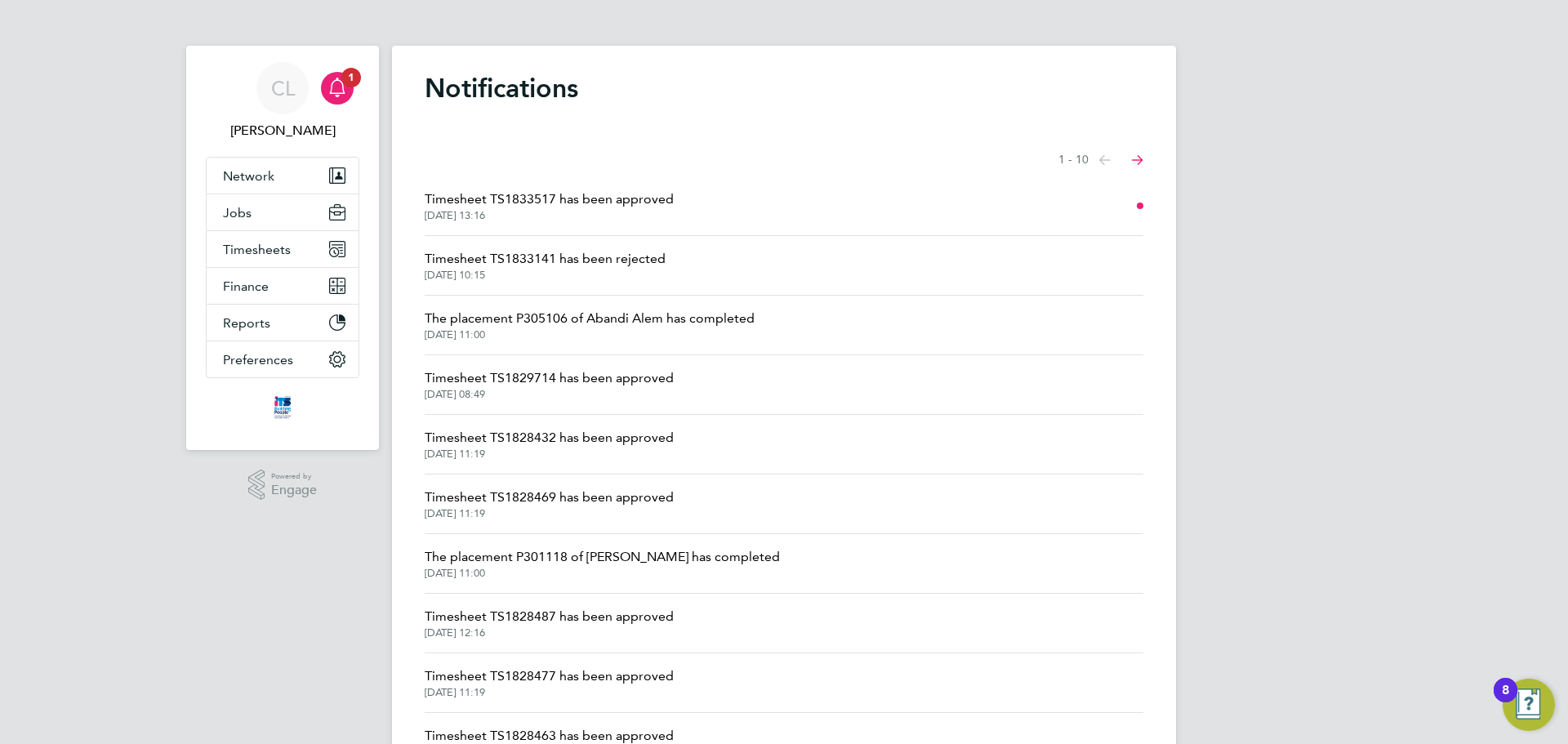
click at [521, 209] on span "[DATE] 13:16" at bounding box center [549, 216] width 250 height 13
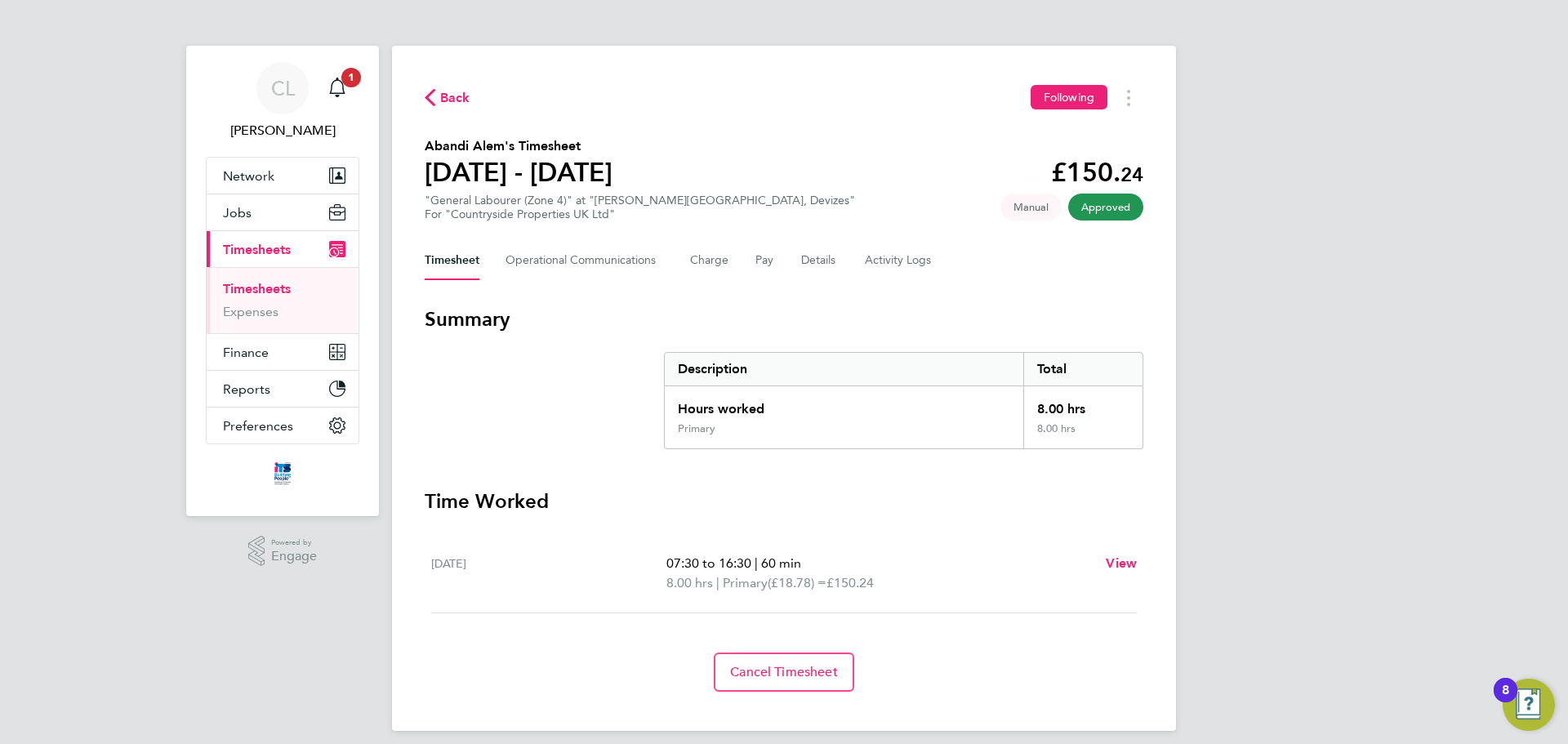
drag, startPoint x: 450, startPoint y: 109, endPoint x: 419, endPoint y: 66, distance: 53.0
click at [450, 108] on div "Back Following" at bounding box center [784, 98] width 719 height 25
